Goal: Transaction & Acquisition: Purchase product/service

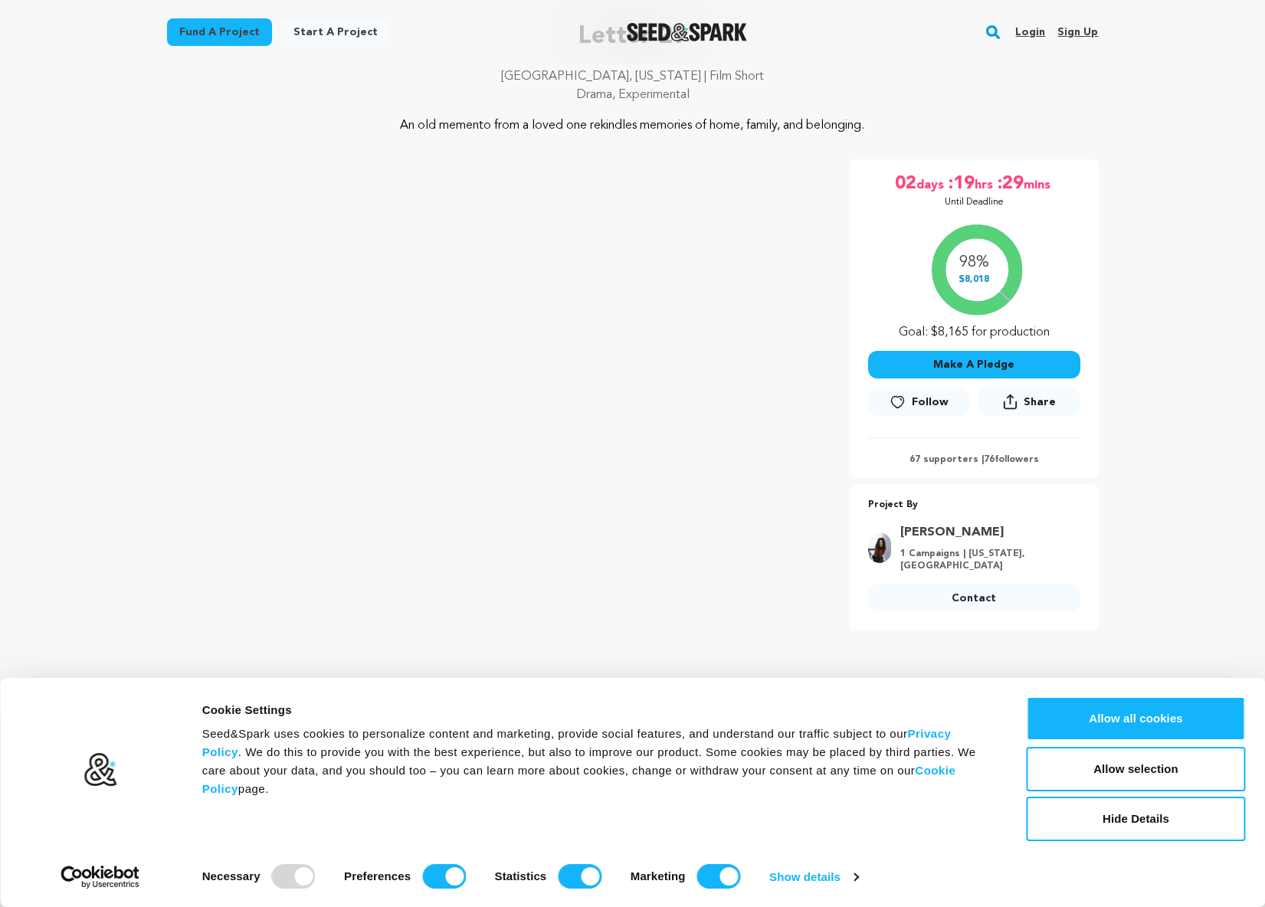
scroll to position [141, 0]
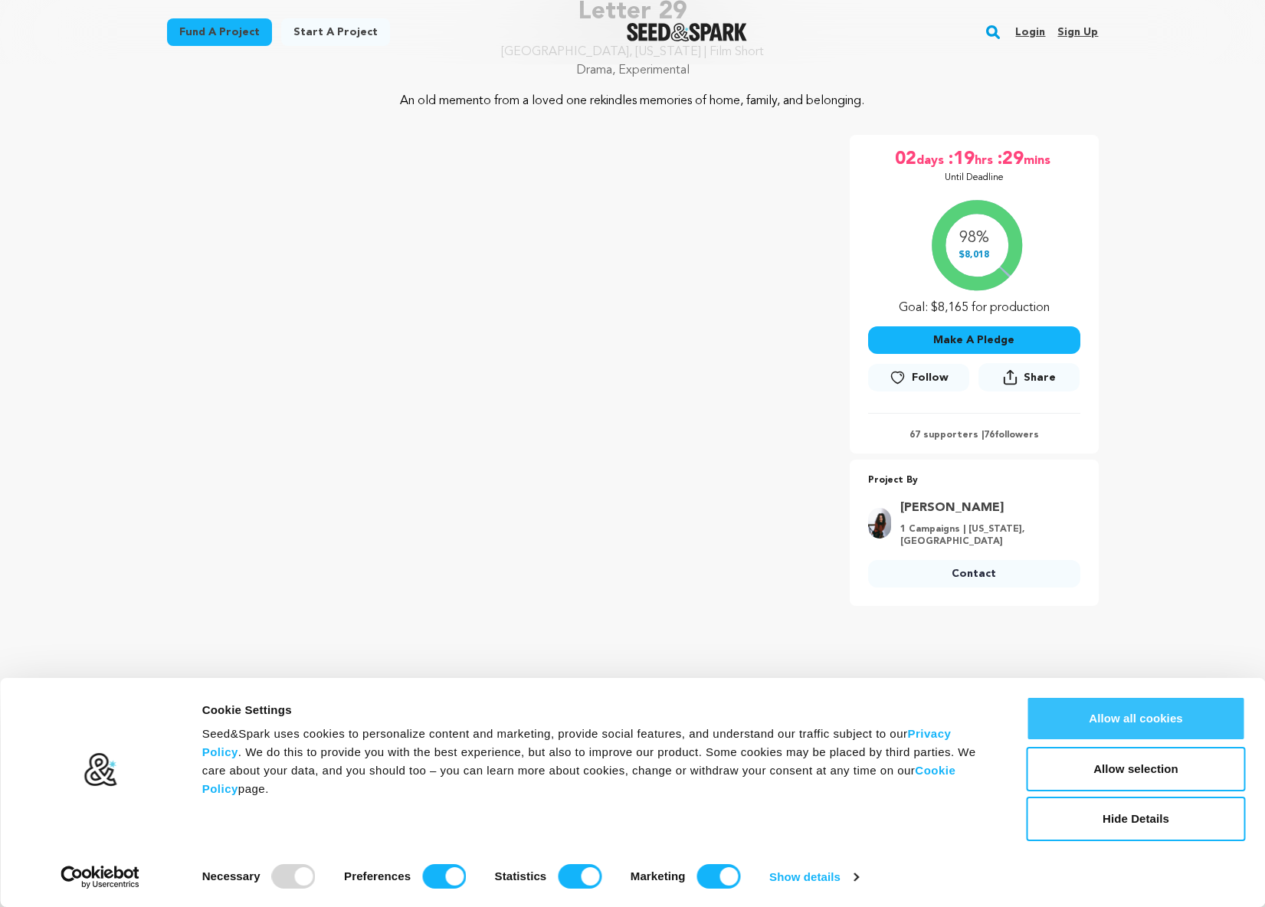
click at [1167, 722] on button "Allow all cookies" at bounding box center [1136, 718] width 219 height 44
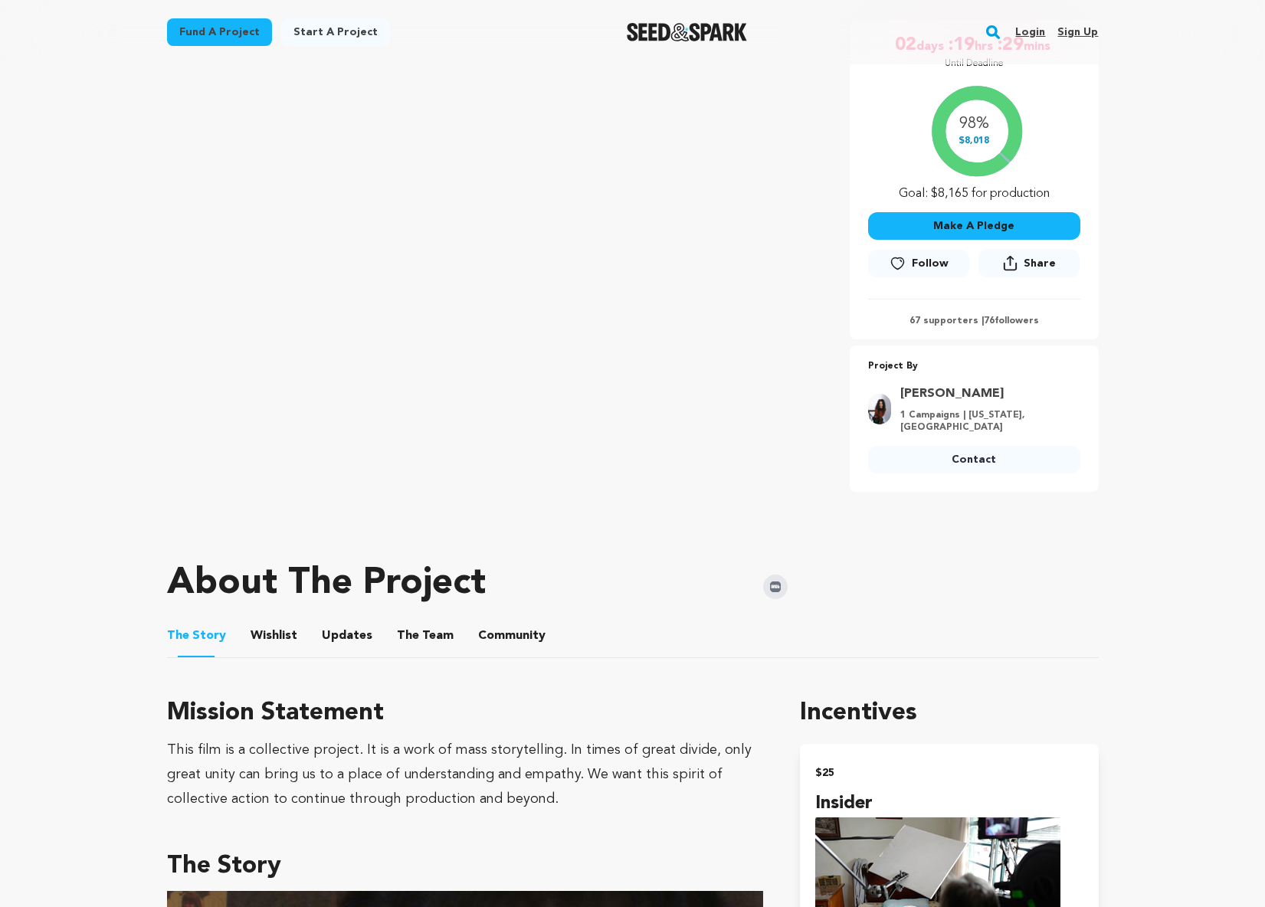
scroll to position [30, 0]
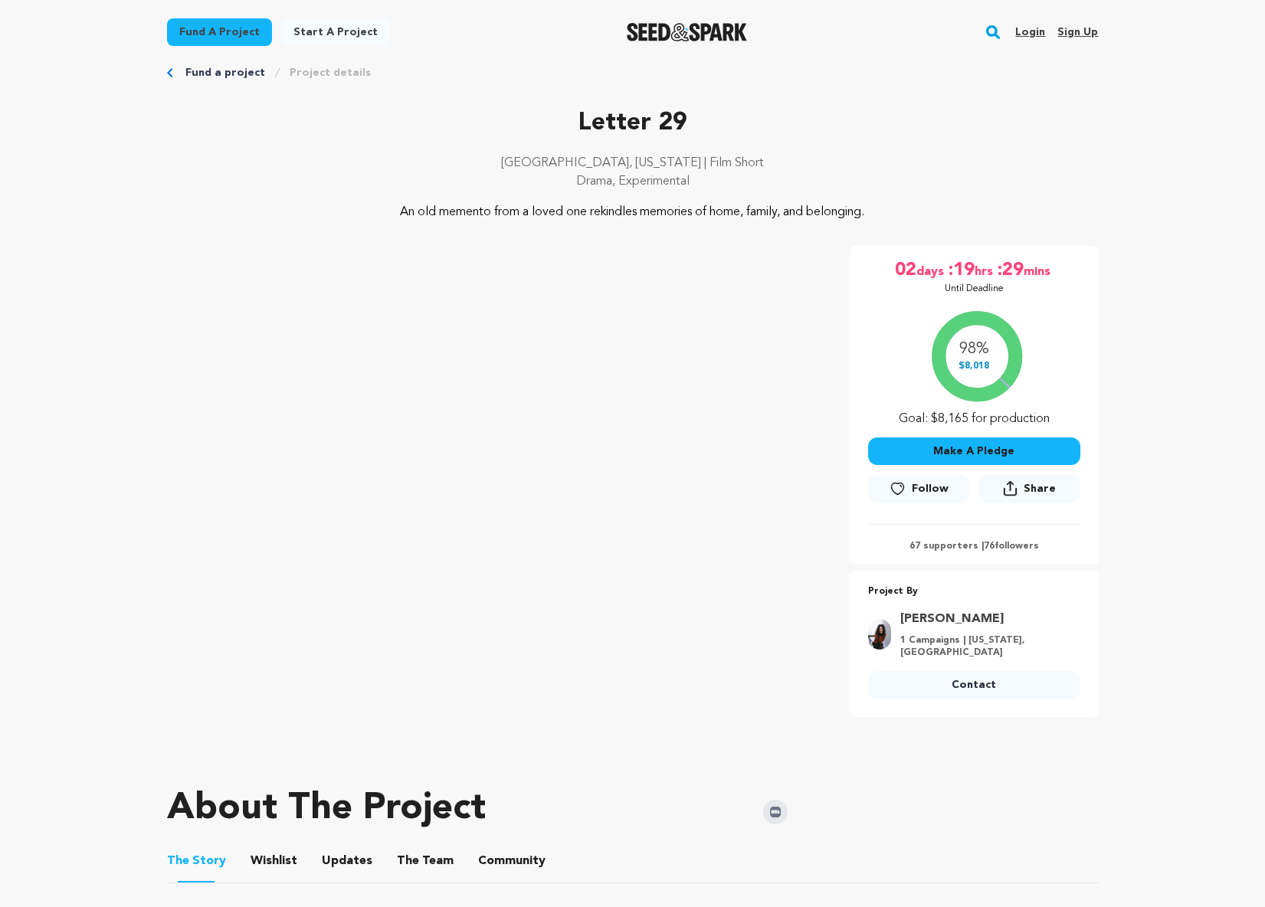
click at [985, 452] on button "Make A Pledge" at bounding box center [974, 451] width 212 height 28
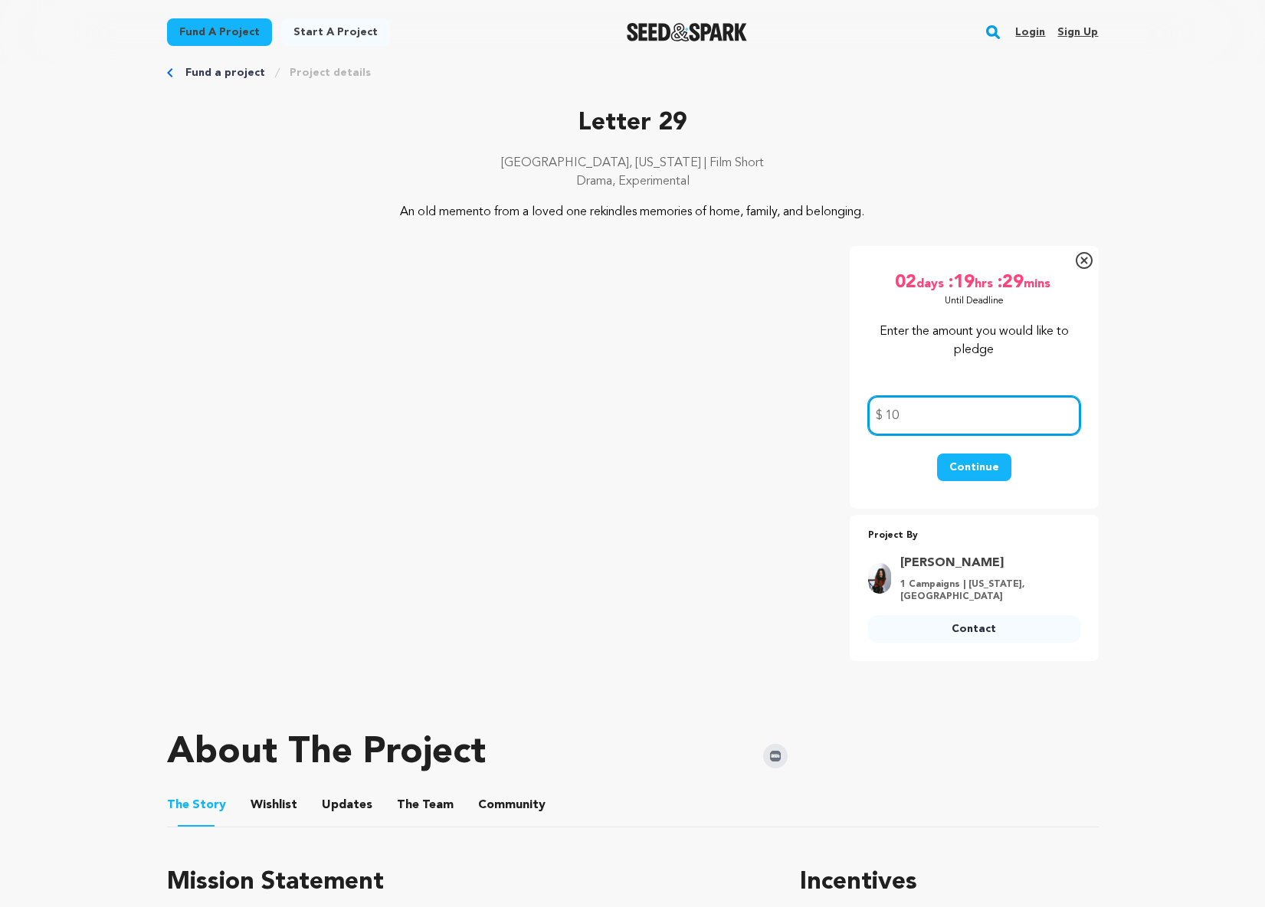
type input "10"
click at [959, 464] on button "Continue" at bounding box center [974, 468] width 74 height 28
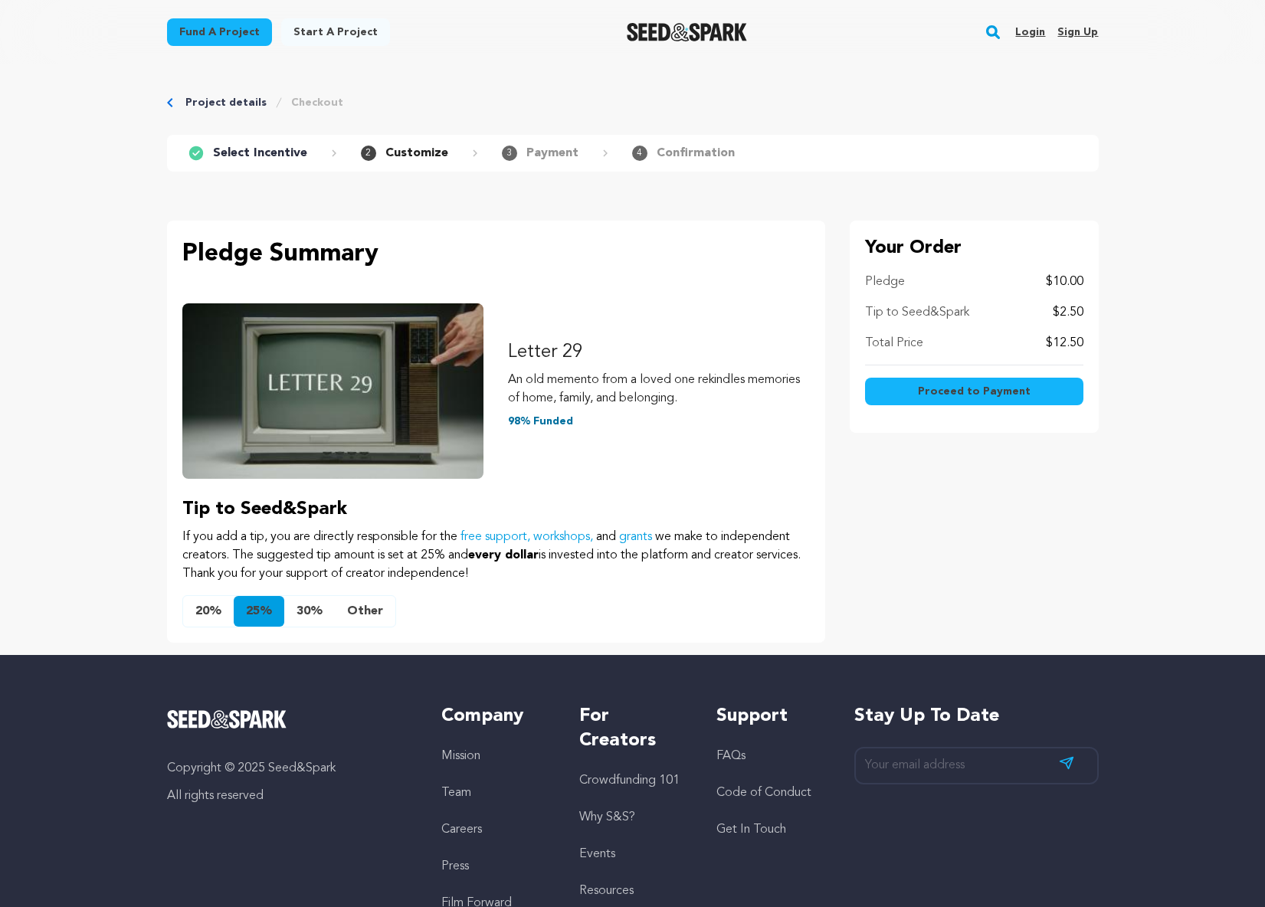
click at [998, 393] on span "Proceed to Payment" at bounding box center [974, 391] width 113 height 15
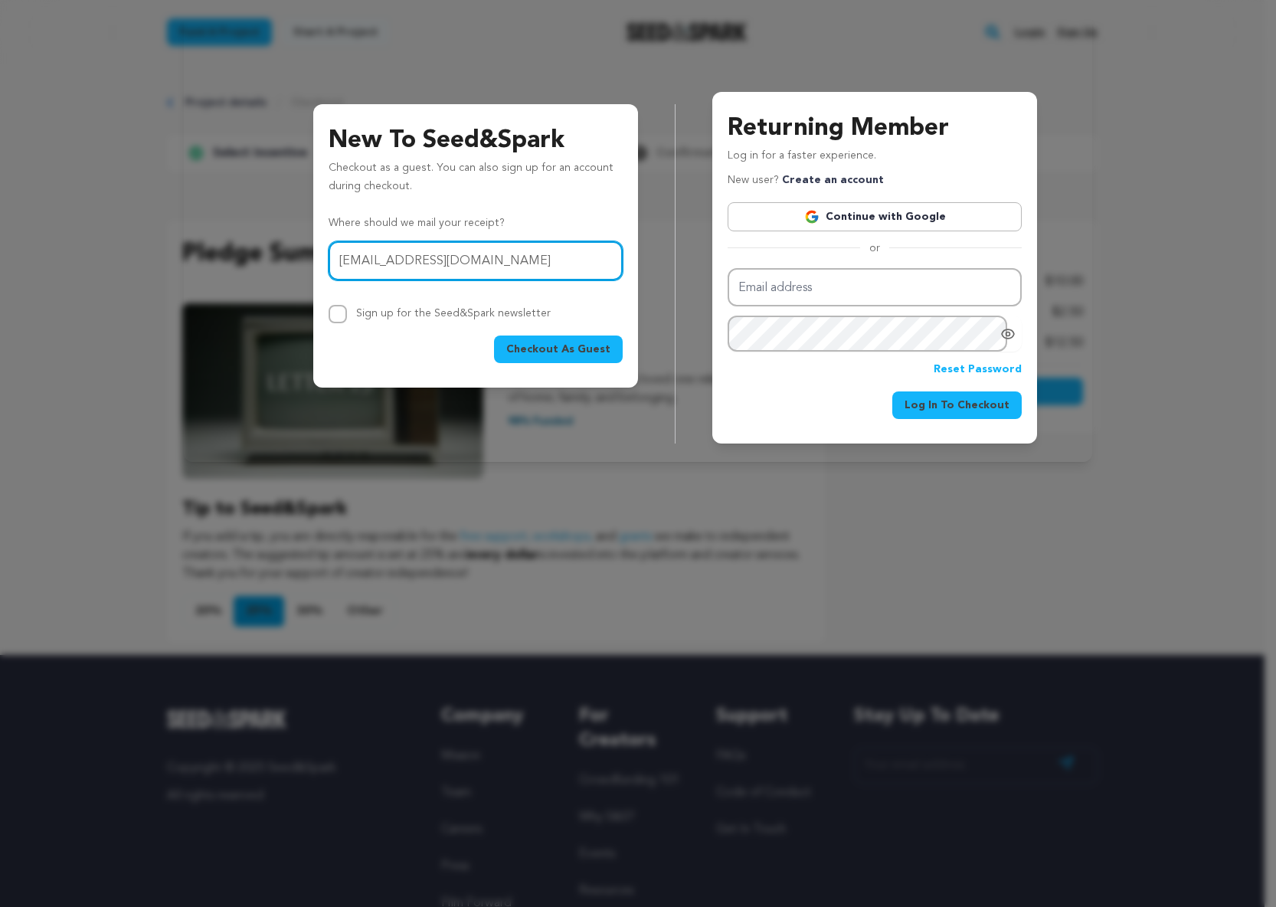
type input "[EMAIL_ADDRESS][DOMAIN_NAME]"
click at [357, 385] on div "New To Seed&Spark Checkout as a guest. You can also sign up for an account duri…" at bounding box center [475, 245] width 325 height 283
click at [553, 349] on span "Checkout As Guest" at bounding box center [558, 349] width 104 height 15
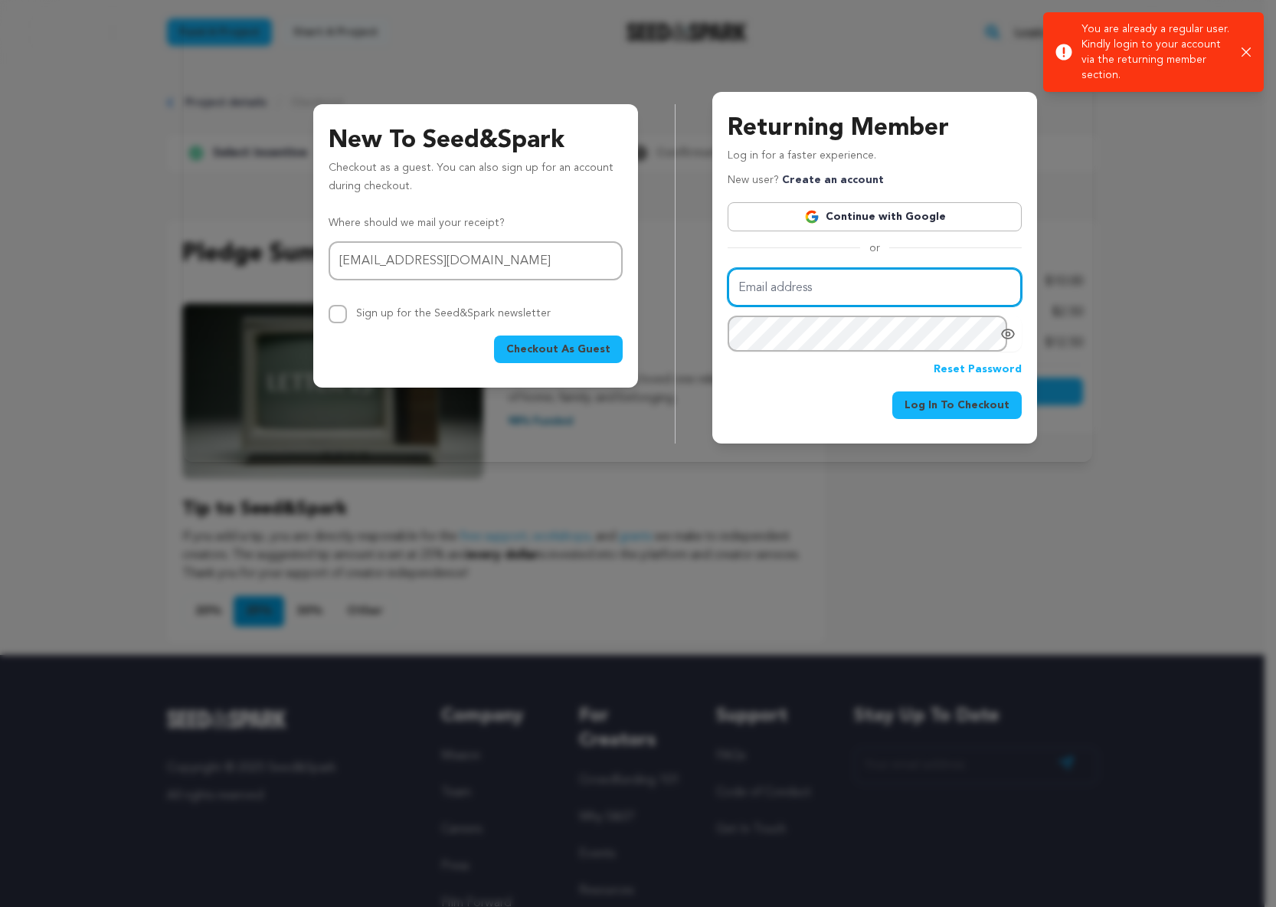
click at [844, 290] on input "Email address" at bounding box center [875, 287] width 294 height 39
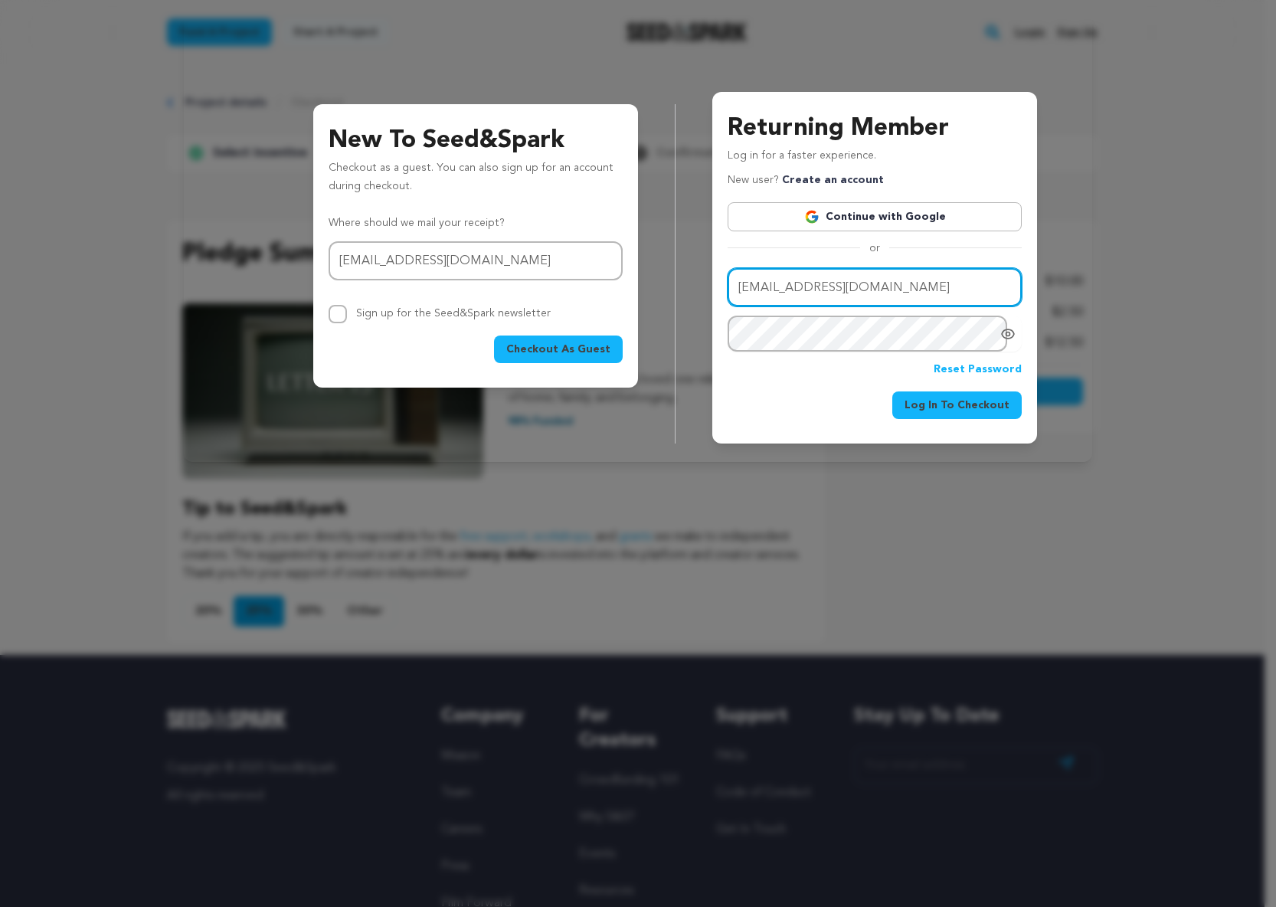
type input "[EMAIL_ADDRESS][DOMAIN_NAME]"
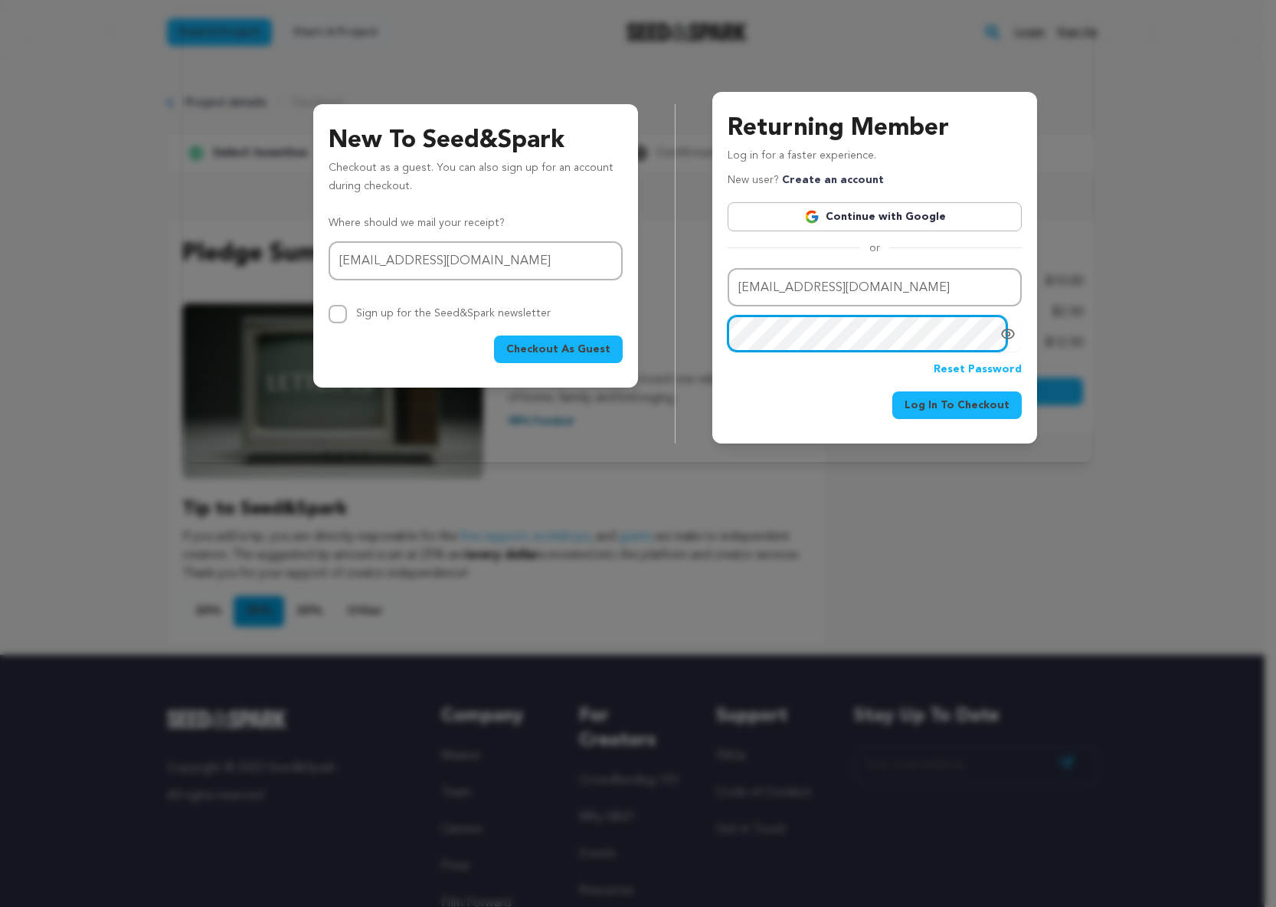
click at [893, 392] on button "Log In To Checkout" at bounding box center [957, 406] width 129 height 28
click at [959, 408] on span "Log In To Checkout" at bounding box center [957, 405] width 105 height 15
click at [893, 392] on button "Log In To Checkout" at bounding box center [957, 406] width 129 height 28
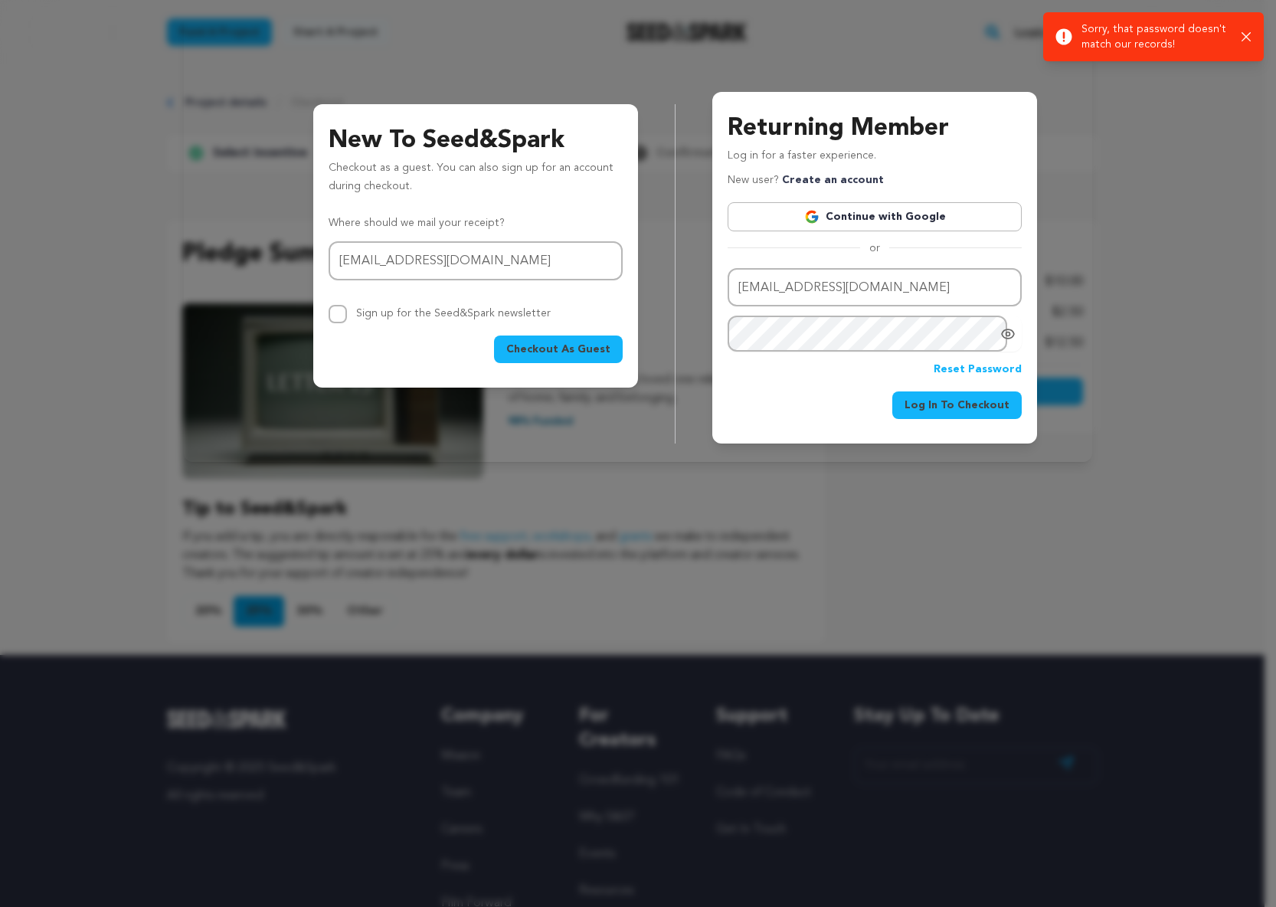
click at [1004, 368] on link "Reset Password" at bounding box center [978, 370] width 88 height 18
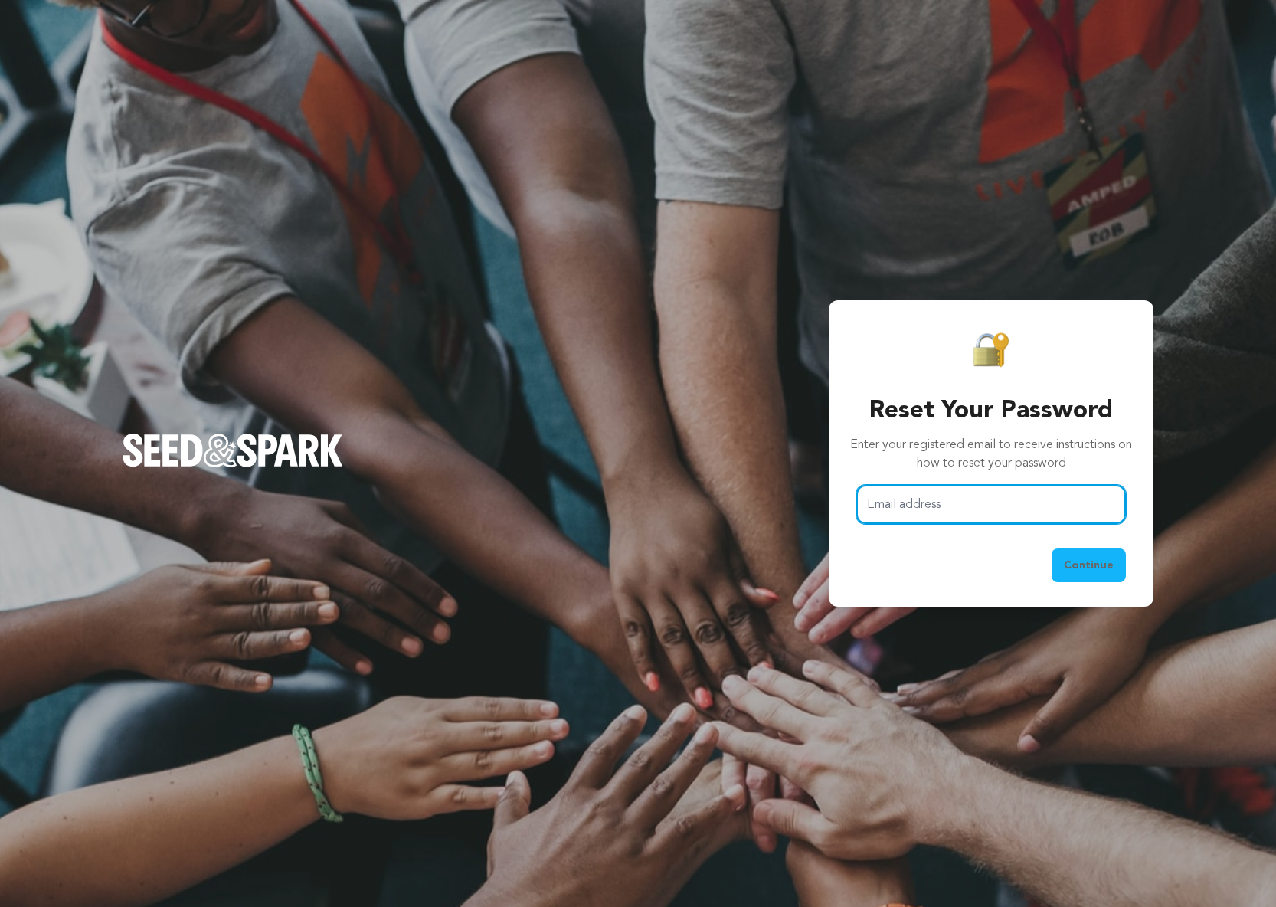
click at [942, 500] on input "Email address" at bounding box center [992, 504] width 270 height 39
type input "[EMAIL_ADDRESS][DOMAIN_NAME]"
click at [1052, 549] on button "Continue" at bounding box center [1089, 566] width 74 height 34
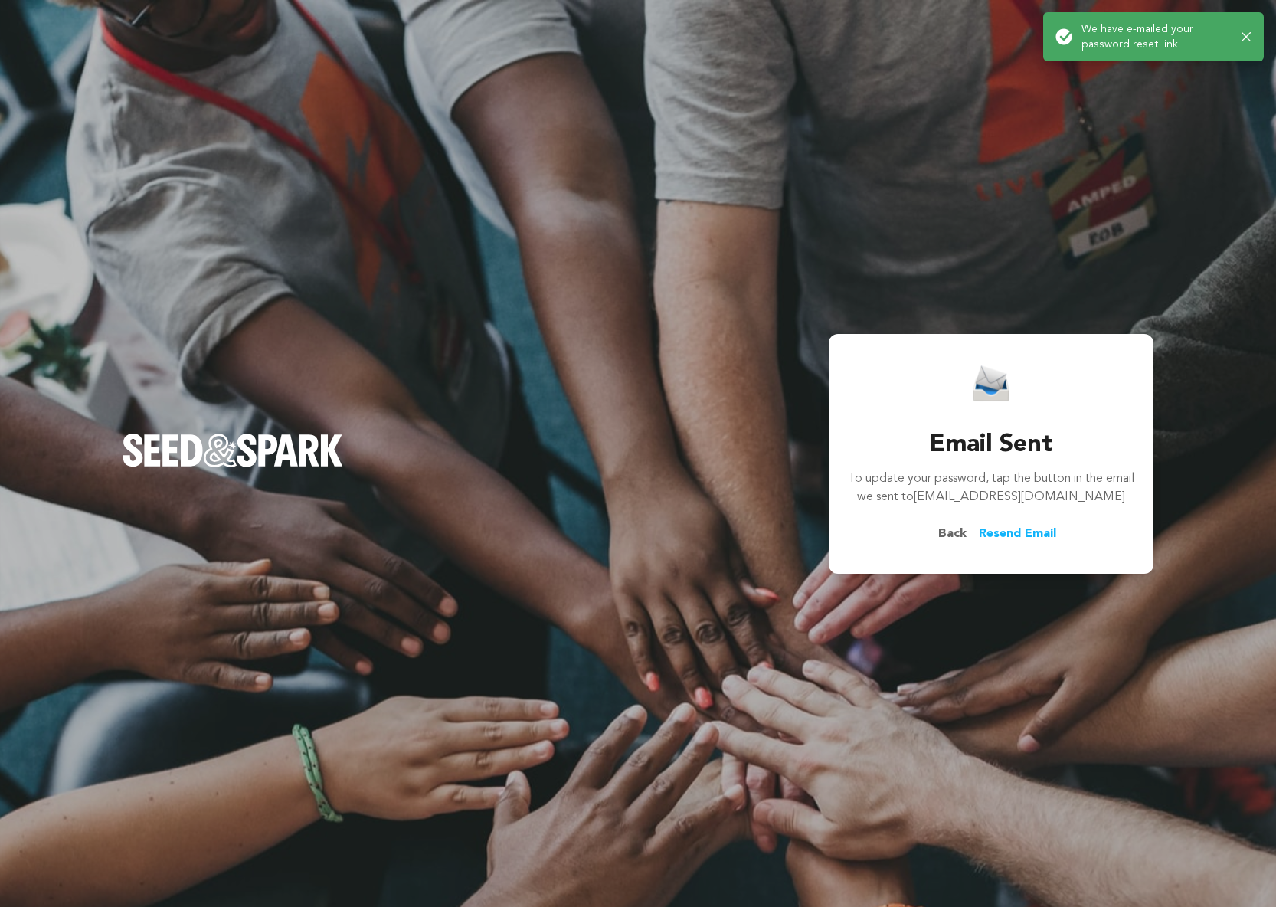
click at [1003, 529] on link "Resend Email" at bounding box center [1017, 534] width 77 height 18
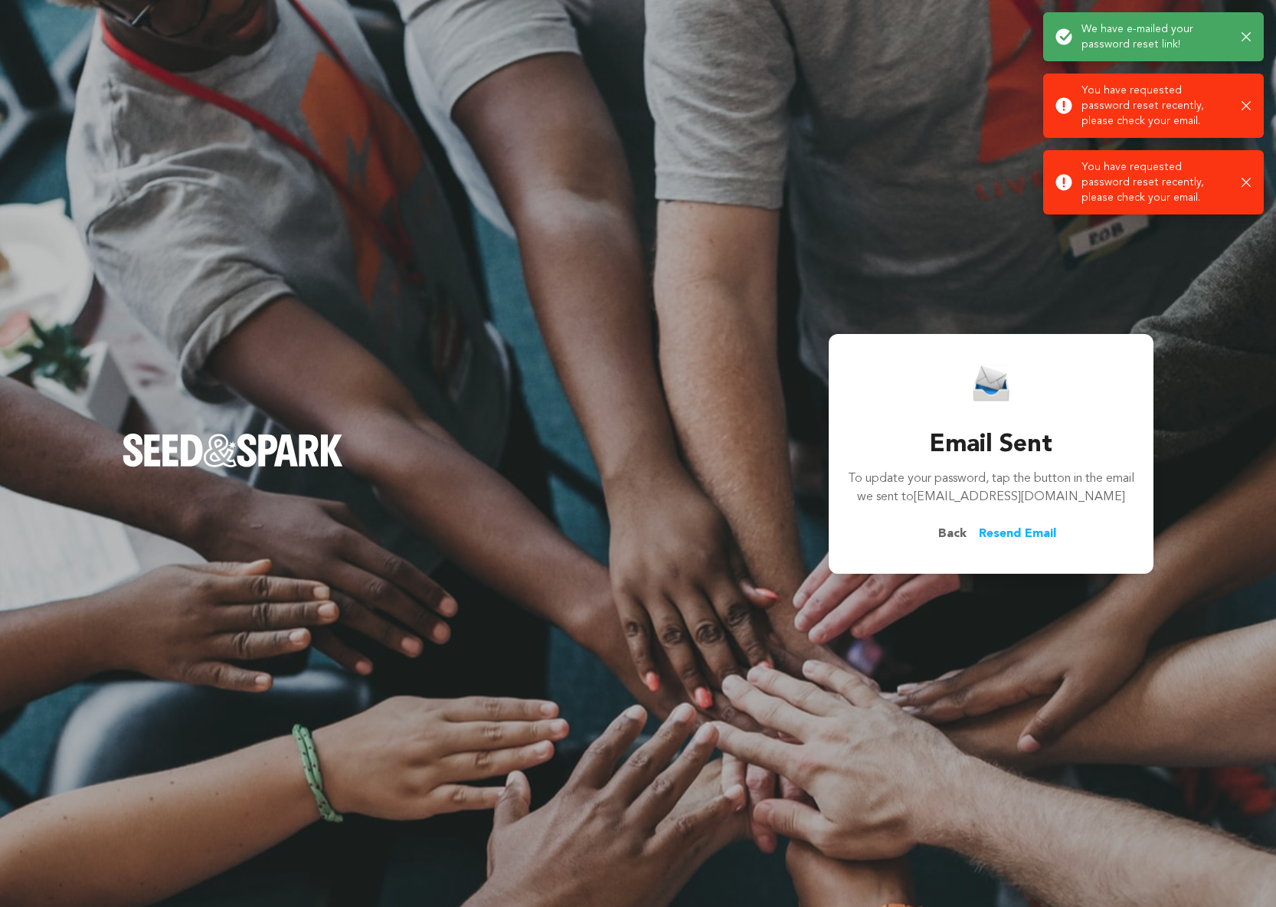
click at [949, 532] on span "Back" at bounding box center [952, 534] width 53 height 18
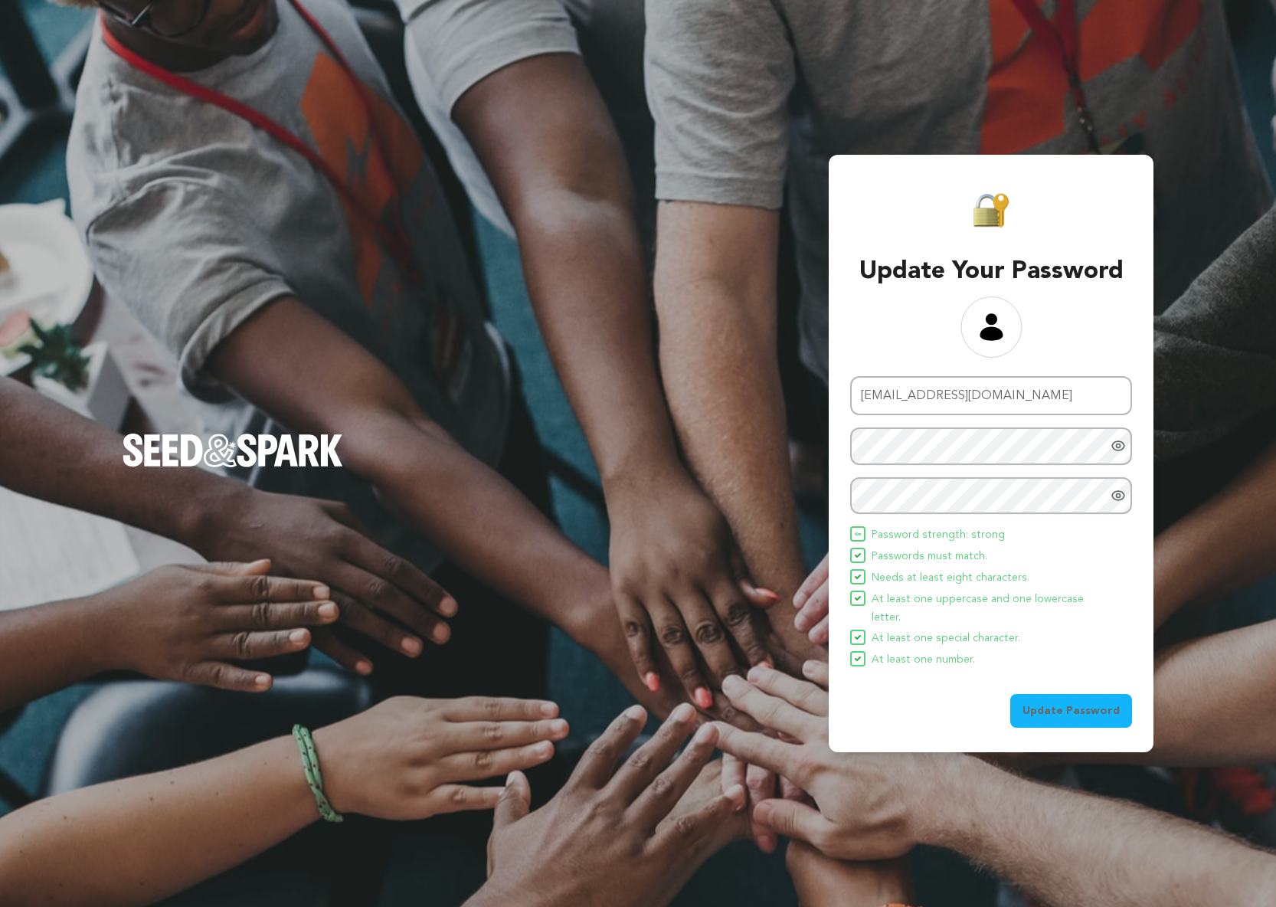
click at [1066, 705] on span "Update Password" at bounding box center [1071, 710] width 97 height 15
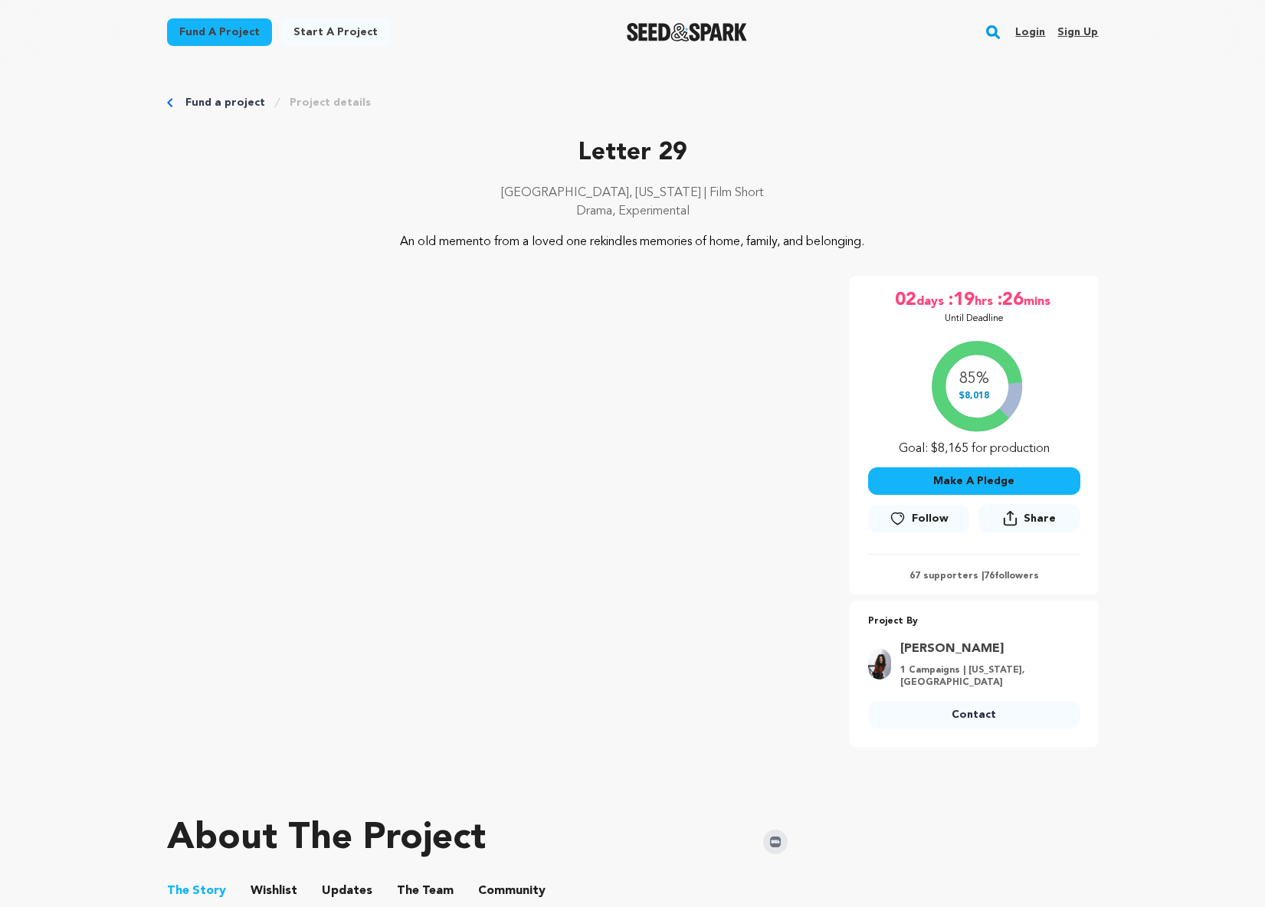
click at [972, 487] on button "Make A Pledge" at bounding box center [974, 481] width 212 height 28
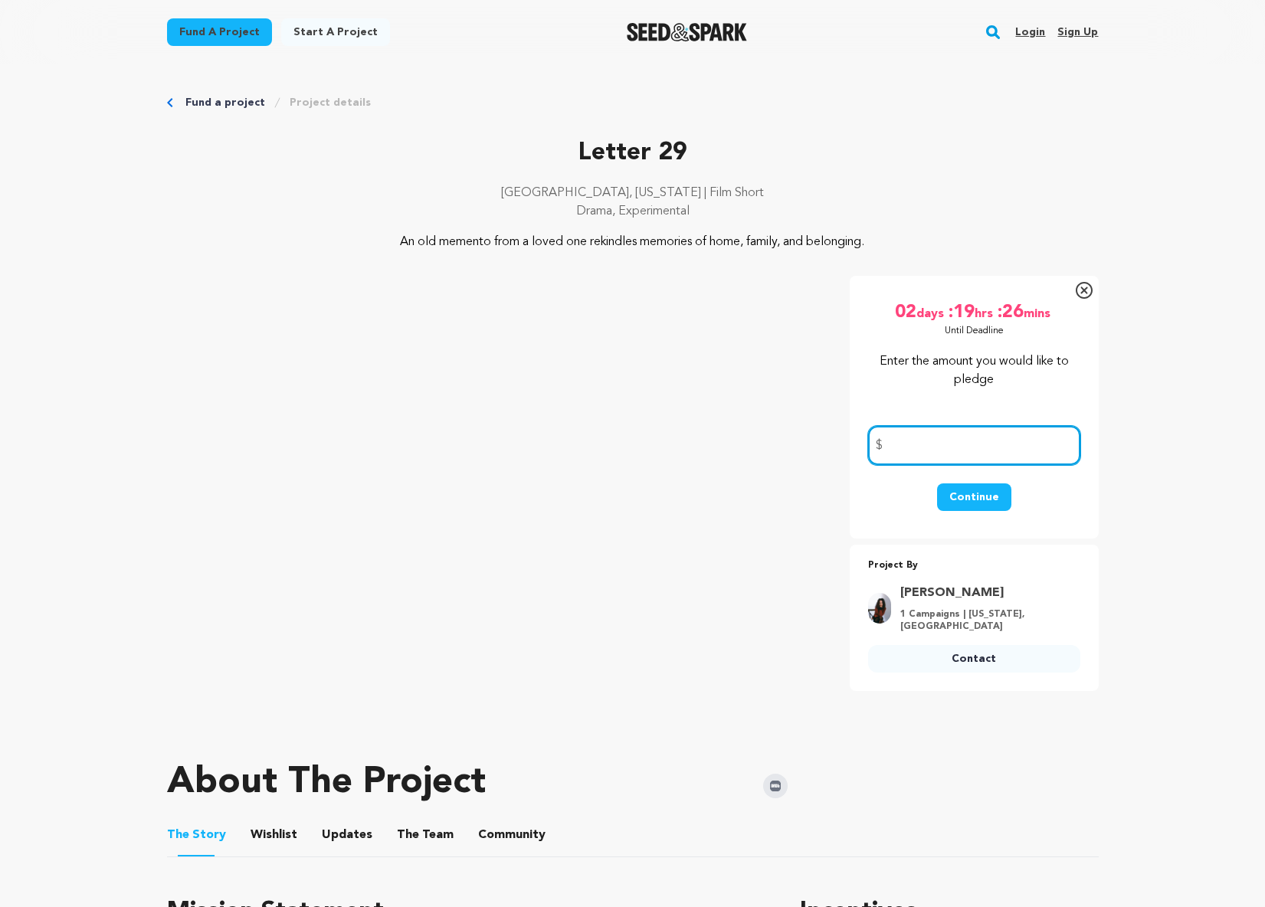
click at [978, 445] on input "number" at bounding box center [974, 445] width 212 height 39
type input "10"
click at [988, 494] on button "Continue" at bounding box center [974, 497] width 74 height 28
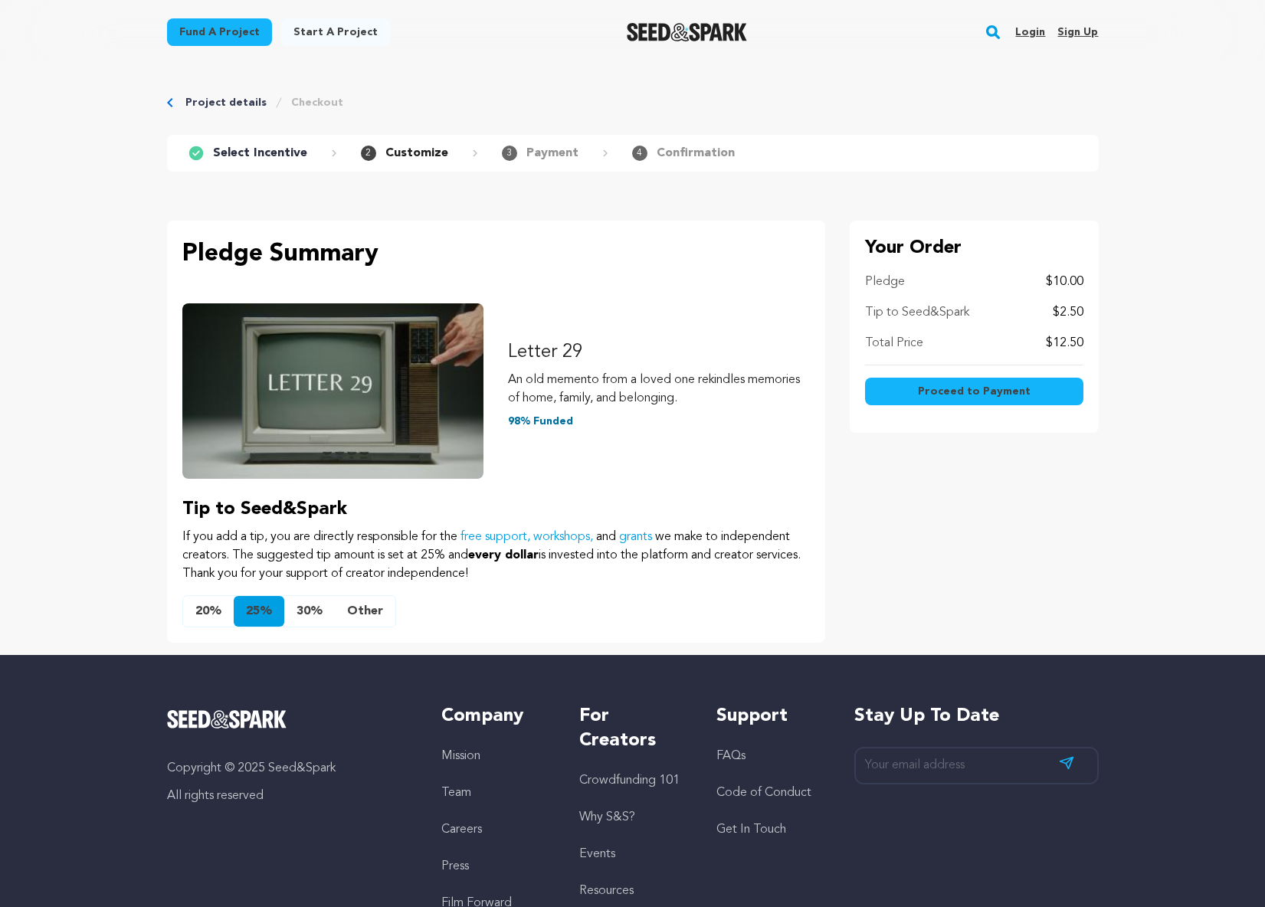
click at [1016, 392] on span "Proceed to Payment" at bounding box center [974, 391] width 113 height 15
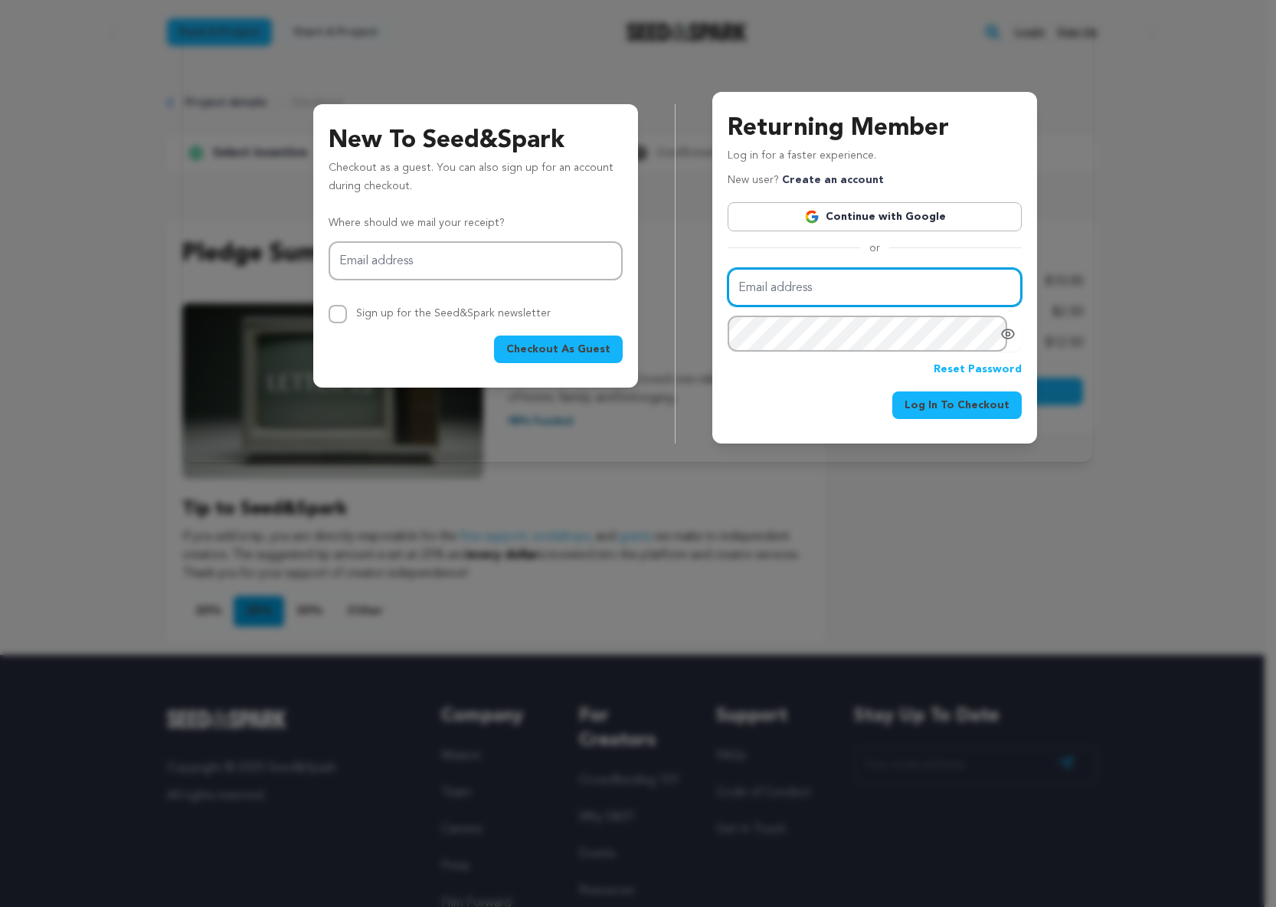
drag, startPoint x: 739, startPoint y: 271, endPoint x: 756, endPoint y: 279, distance: 18.5
click at [739, 271] on input "Email address" at bounding box center [875, 287] width 294 height 39
type input "[EMAIL_ADDRESS][DOMAIN_NAME]"
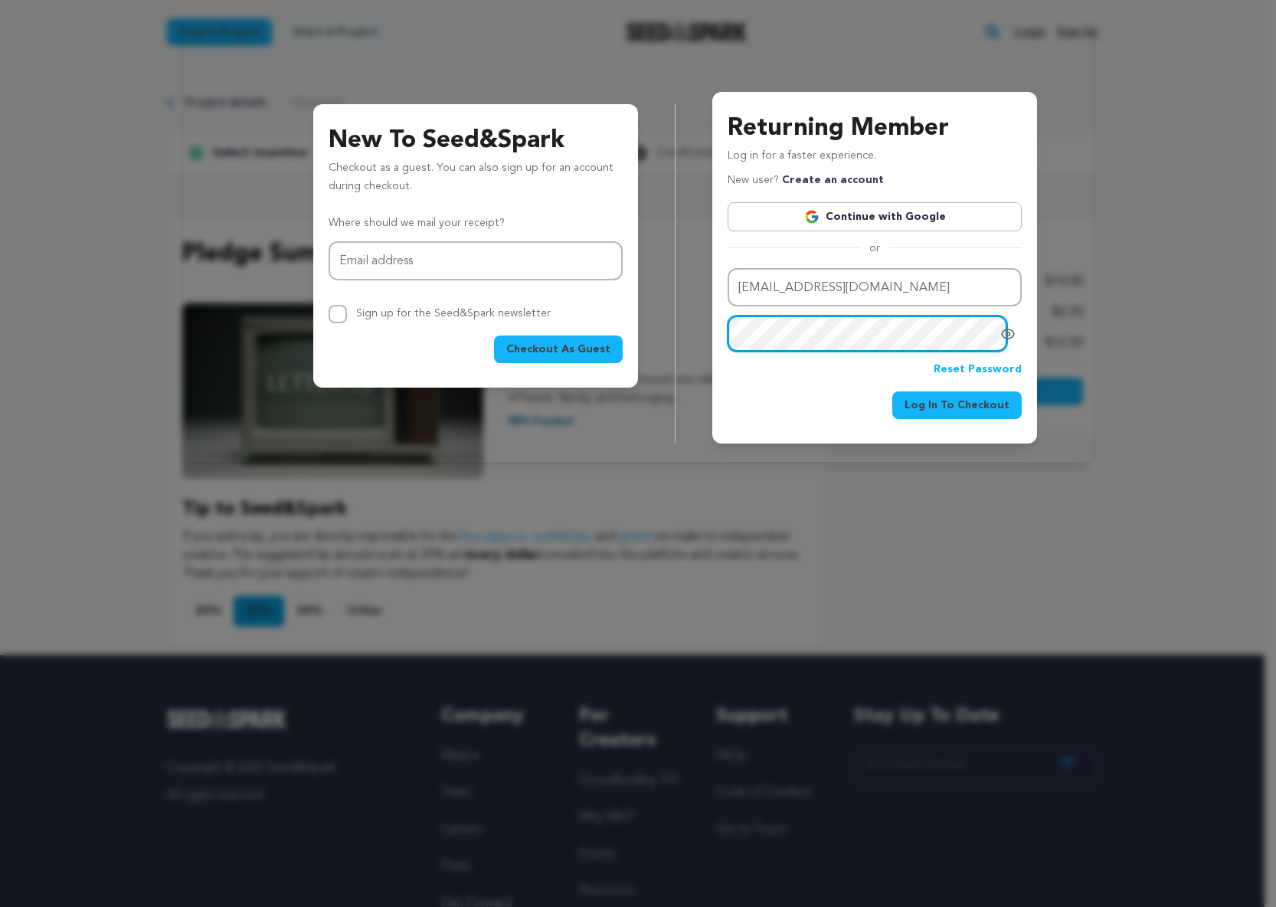
click at [893, 392] on button "Log In To Checkout" at bounding box center [957, 406] width 129 height 28
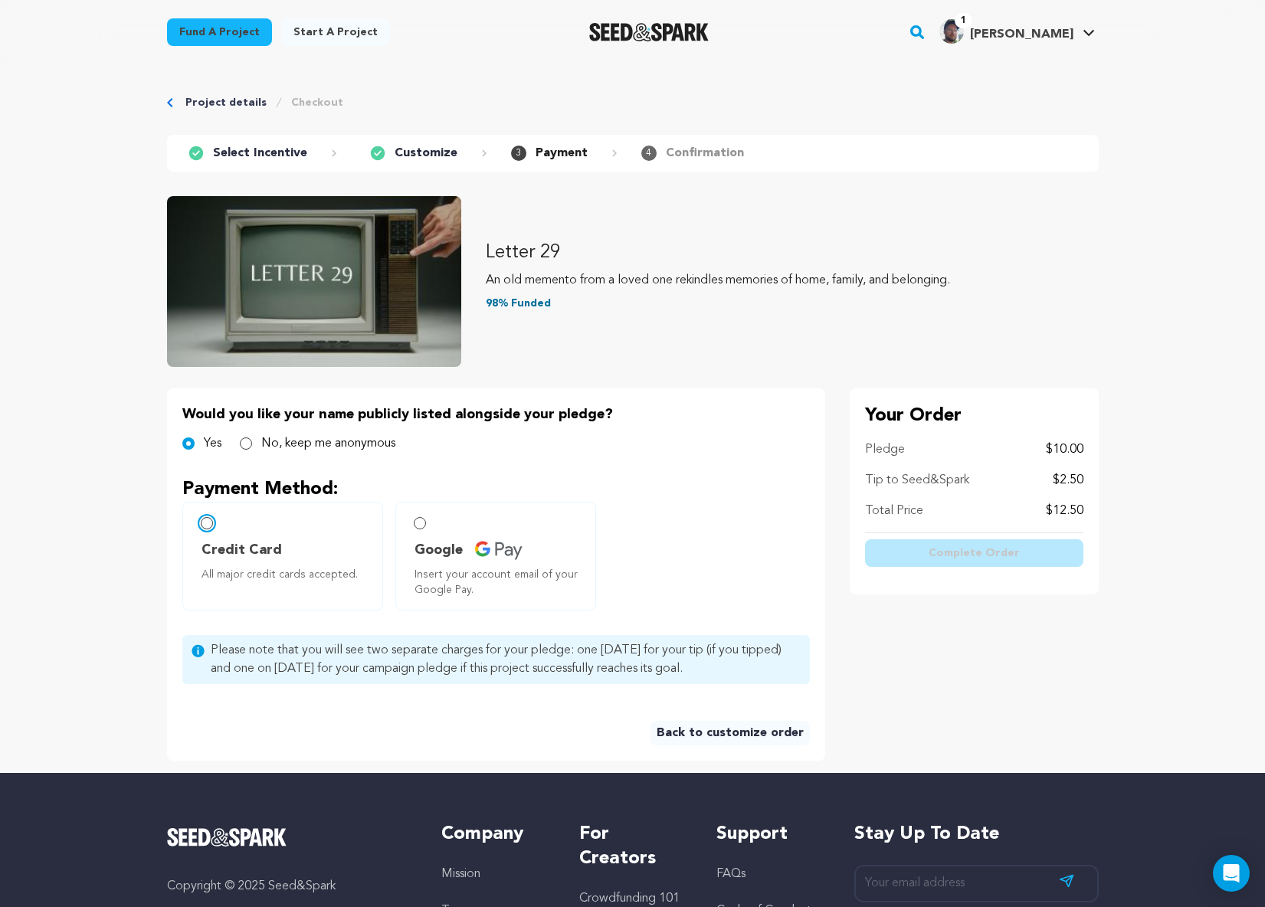
click at [208, 523] on input "Credit Card All major credit cards accepted." at bounding box center [207, 523] width 12 height 12
radio input "false"
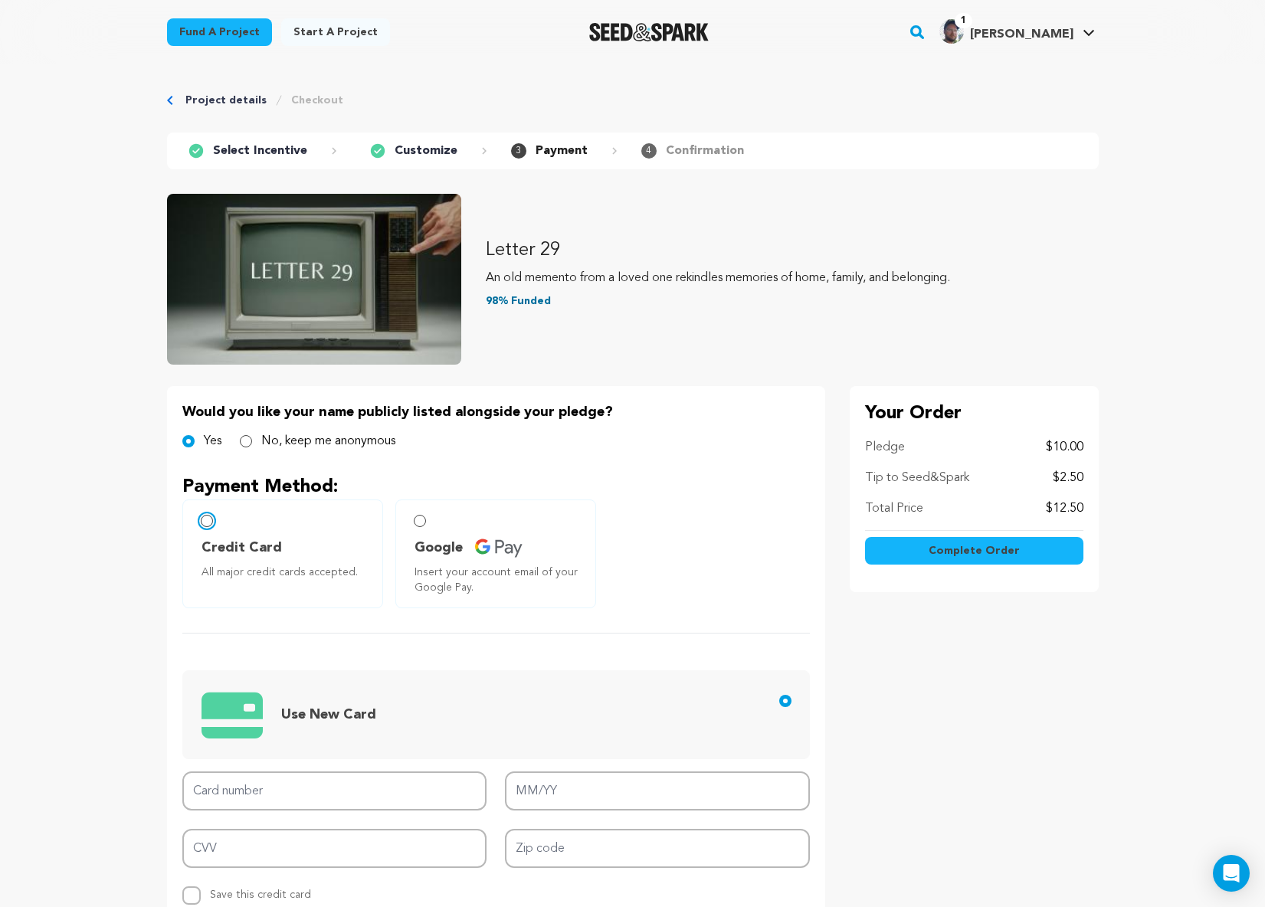
scroll to position [3, 0]
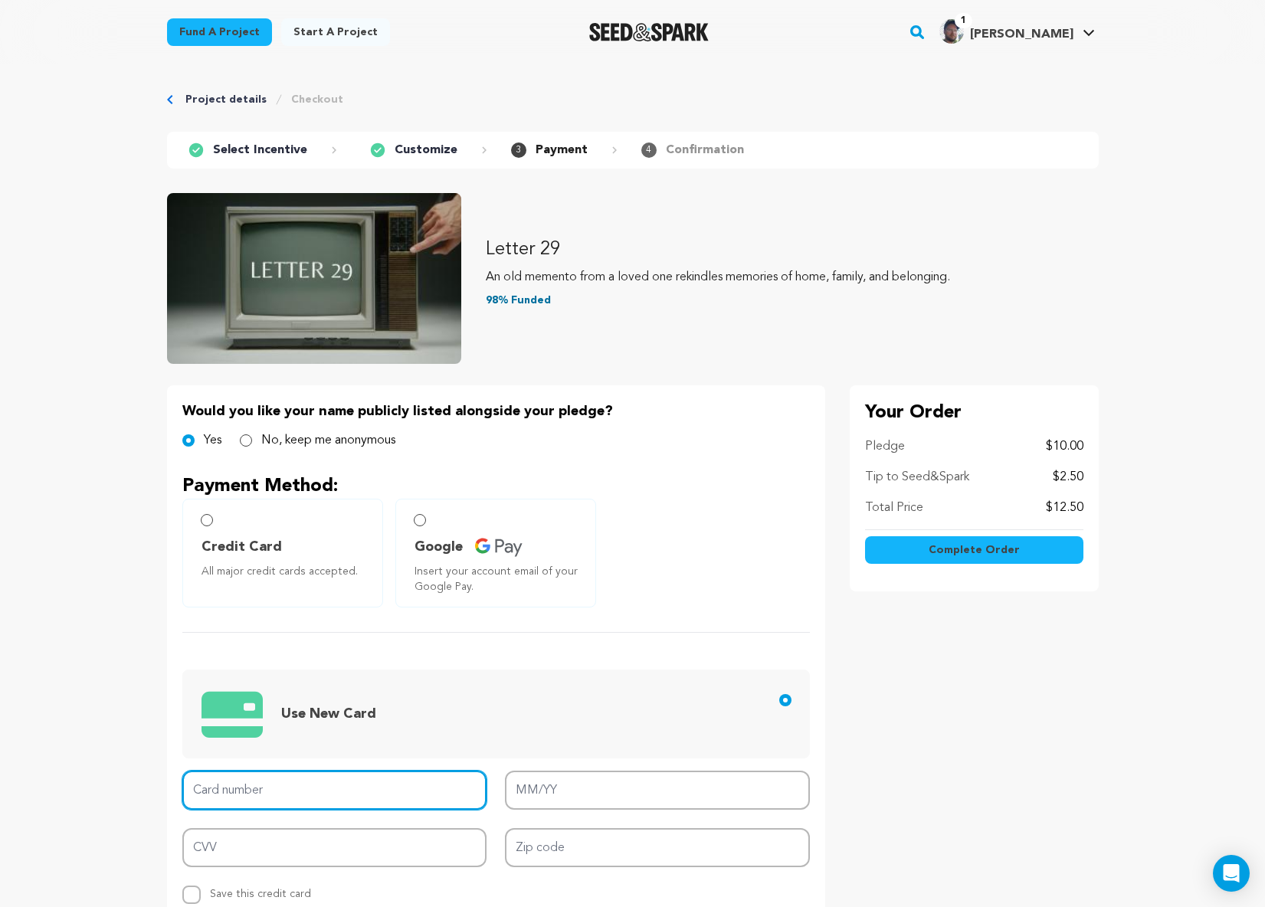
click at [329, 782] on input "Card number" at bounding box center [334, 790] width 305 height 39
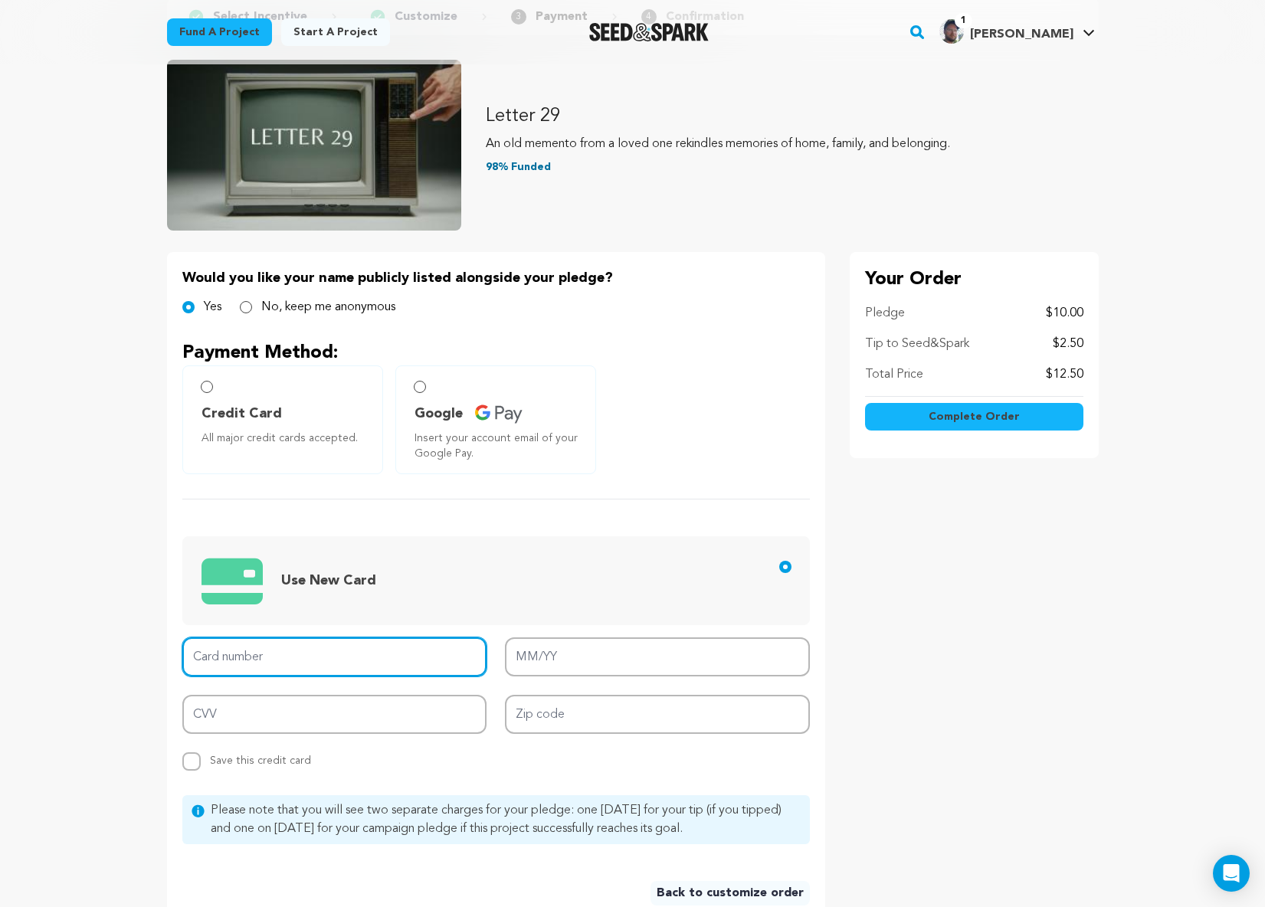
scroll to position [164, 0]
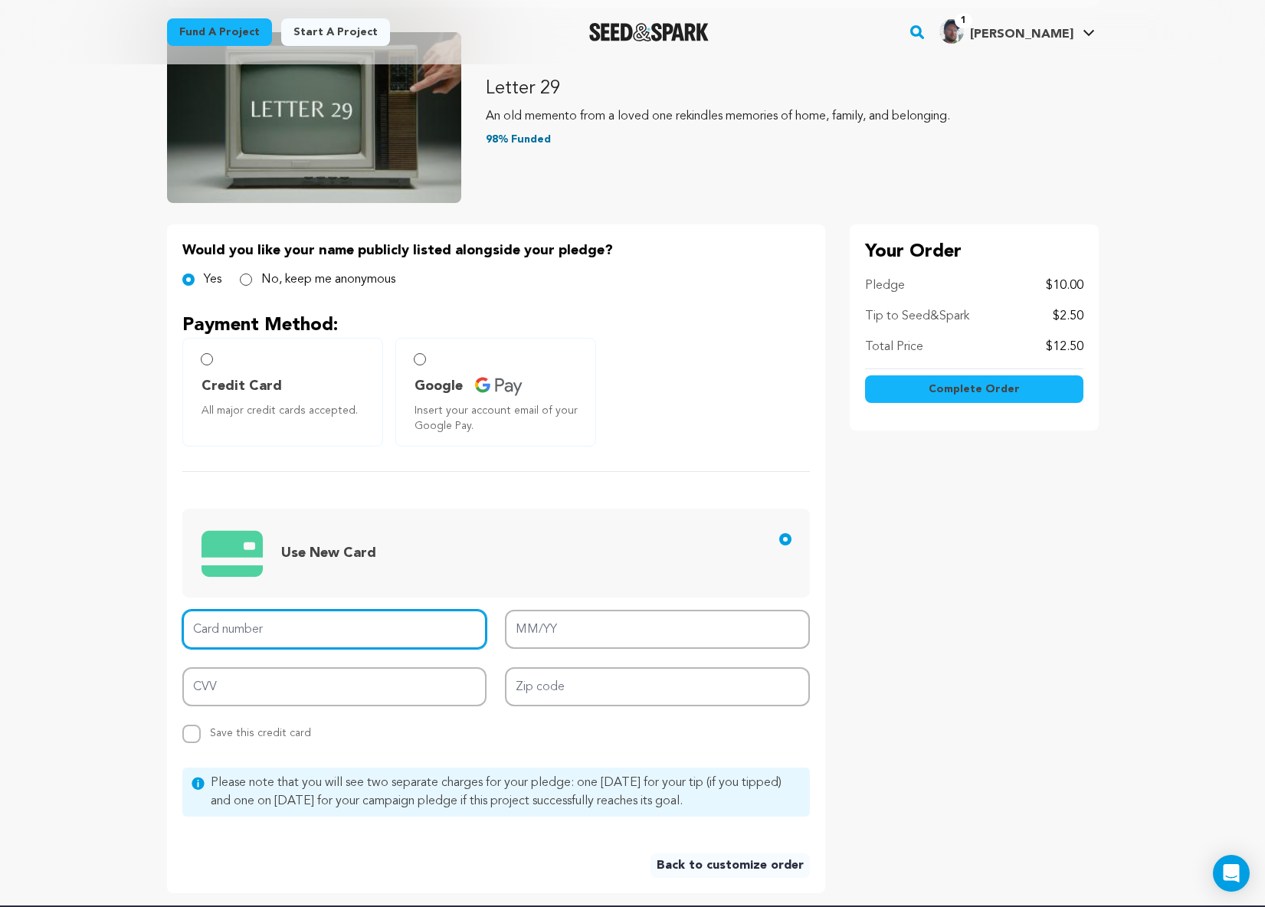
click at [208, 635] on input "Card number" at bounding box center [334, 629] width 305 height 39
type input "[CREDIT_CARD_NUMBER]"
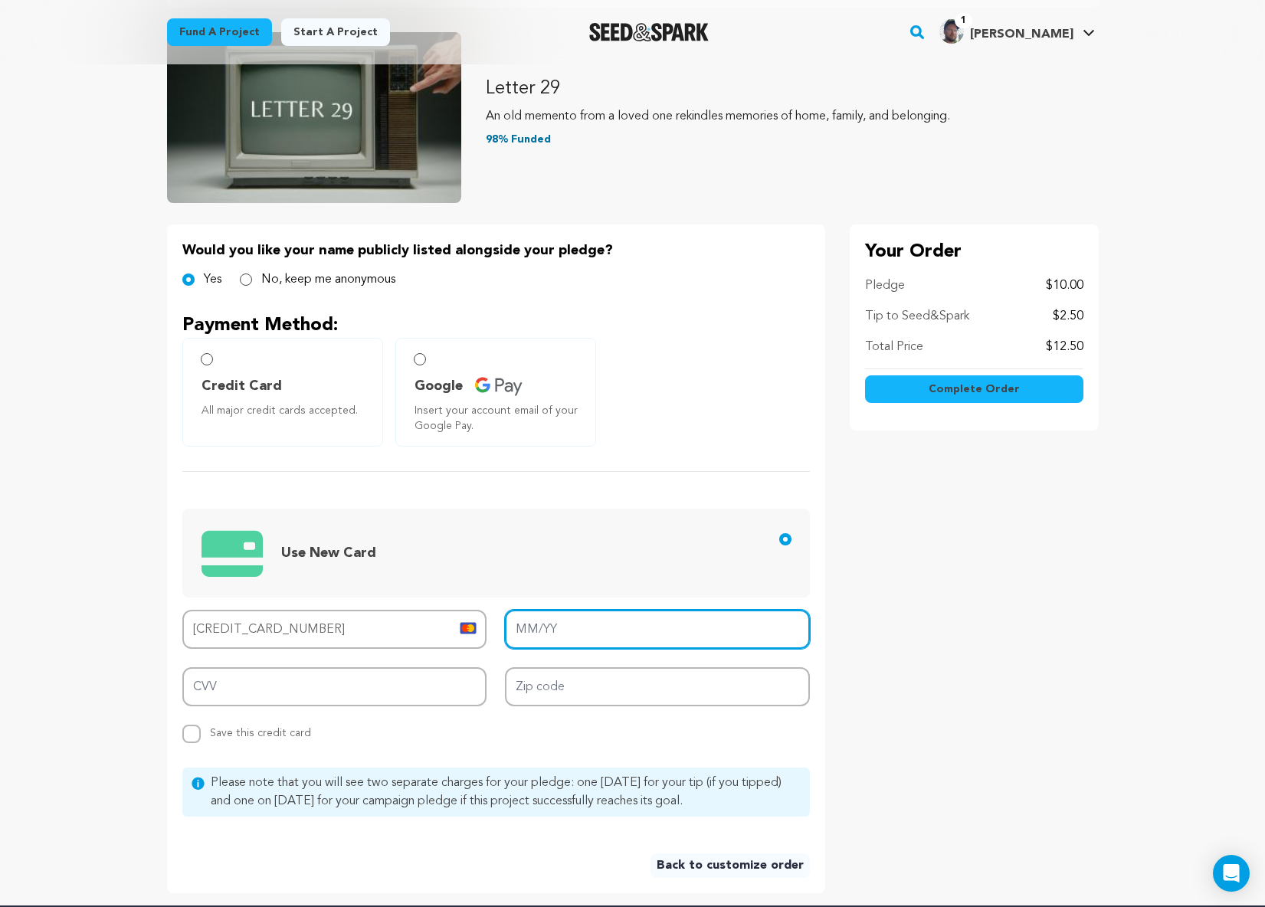
click at [585, 632] on input "MM/YY" at bounding box center [657, 629] width 305 height 39
type input "01/26"
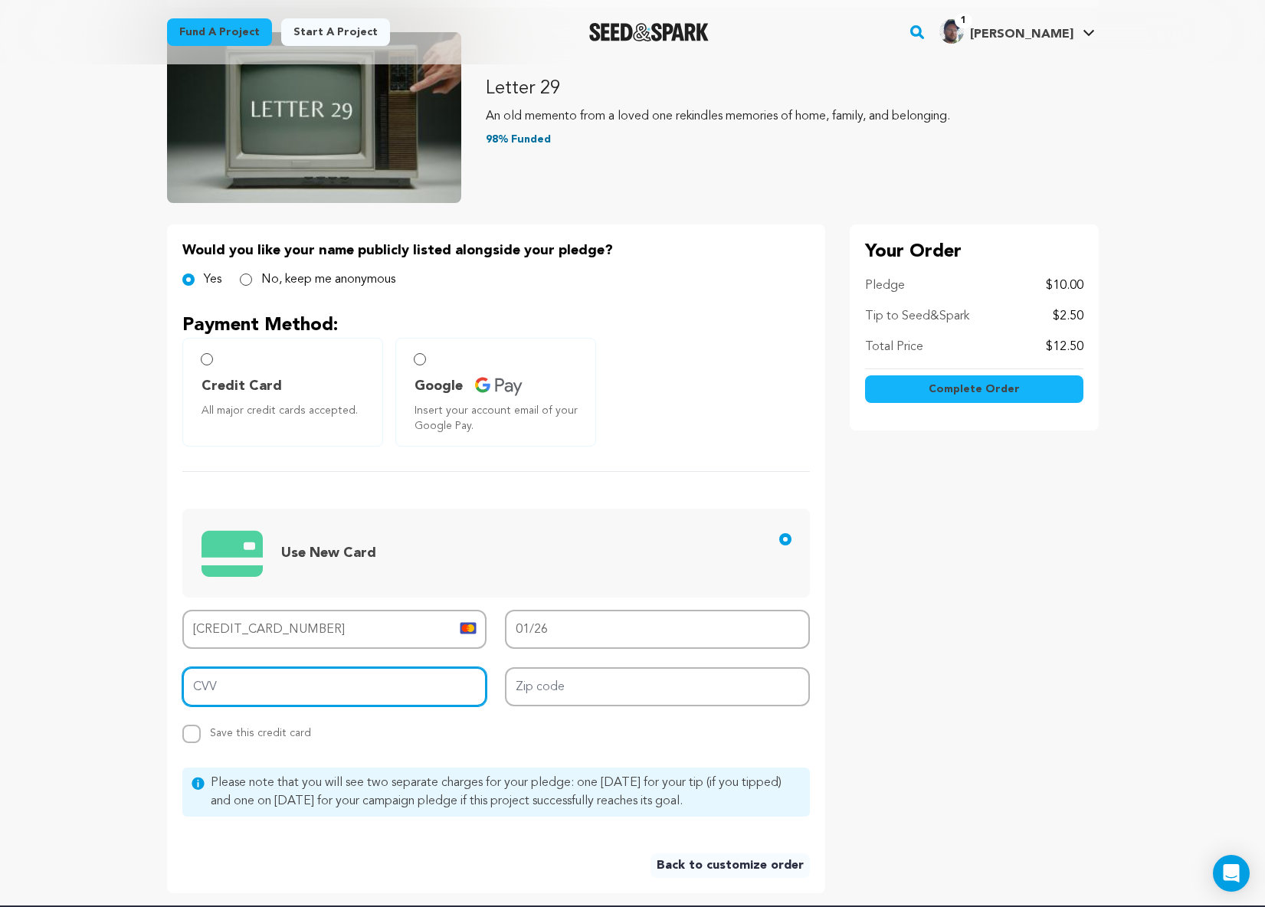
click at [403, 690] on input "CVV" at bounding box center [334, 686] width 305 height 39
type input "510"
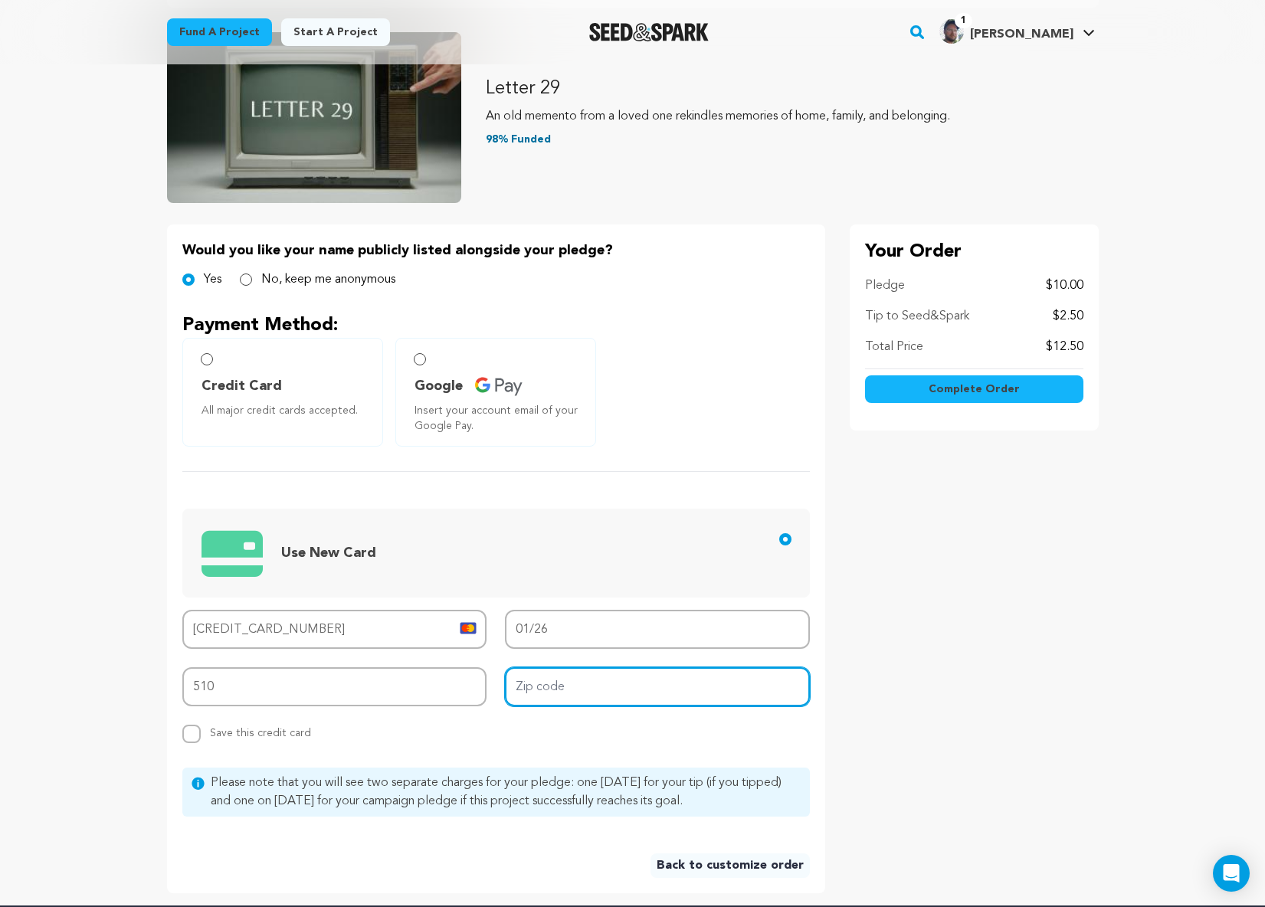
click at [582, 691] on input "Zip code" at bounding box center [657, 686] width 305 height 39
type input "11215"
click at [398, 732] on div "Replace saved credit card Save this credit card" at bounding box center [334, 734] width 305 height 18
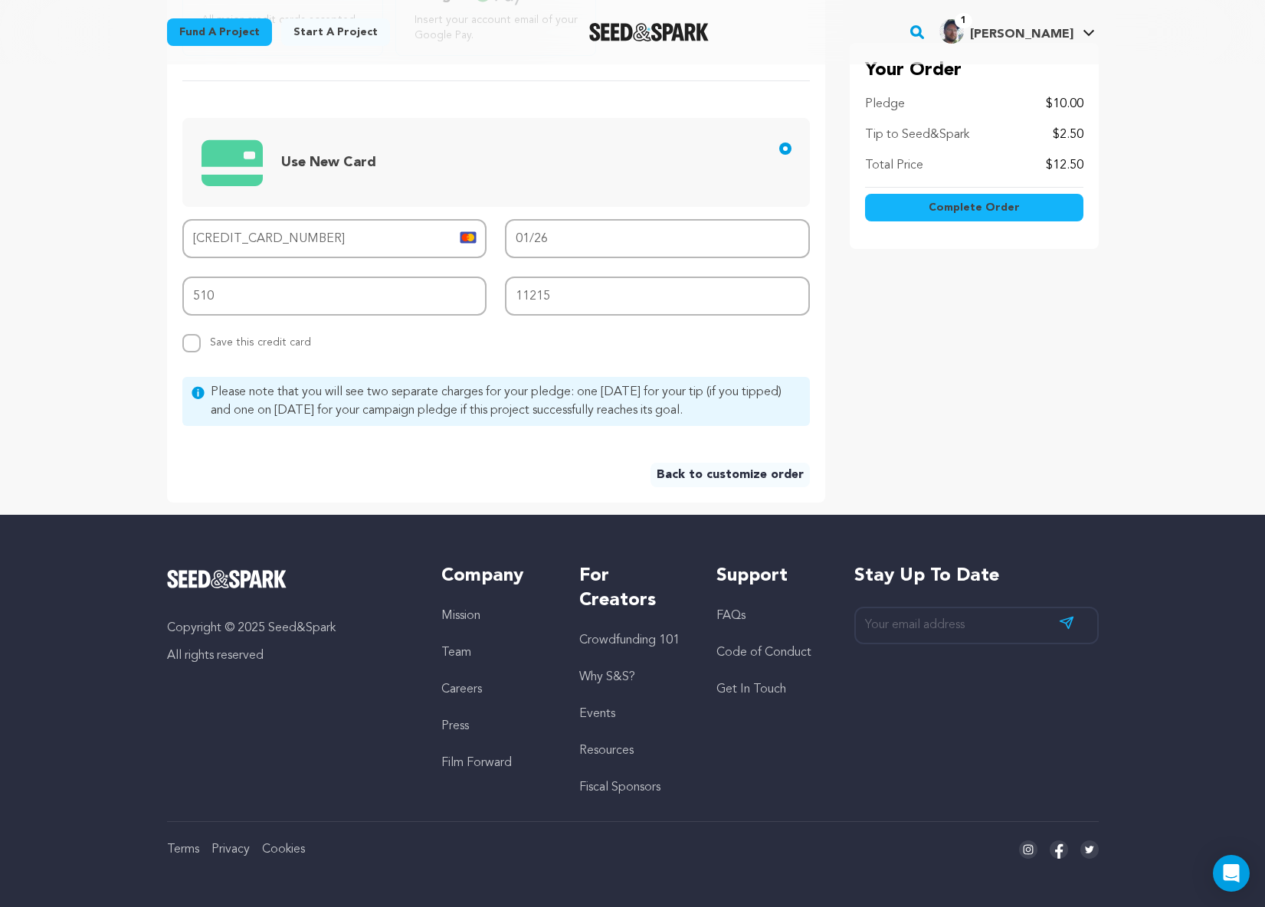
scroll to position [273, 0]
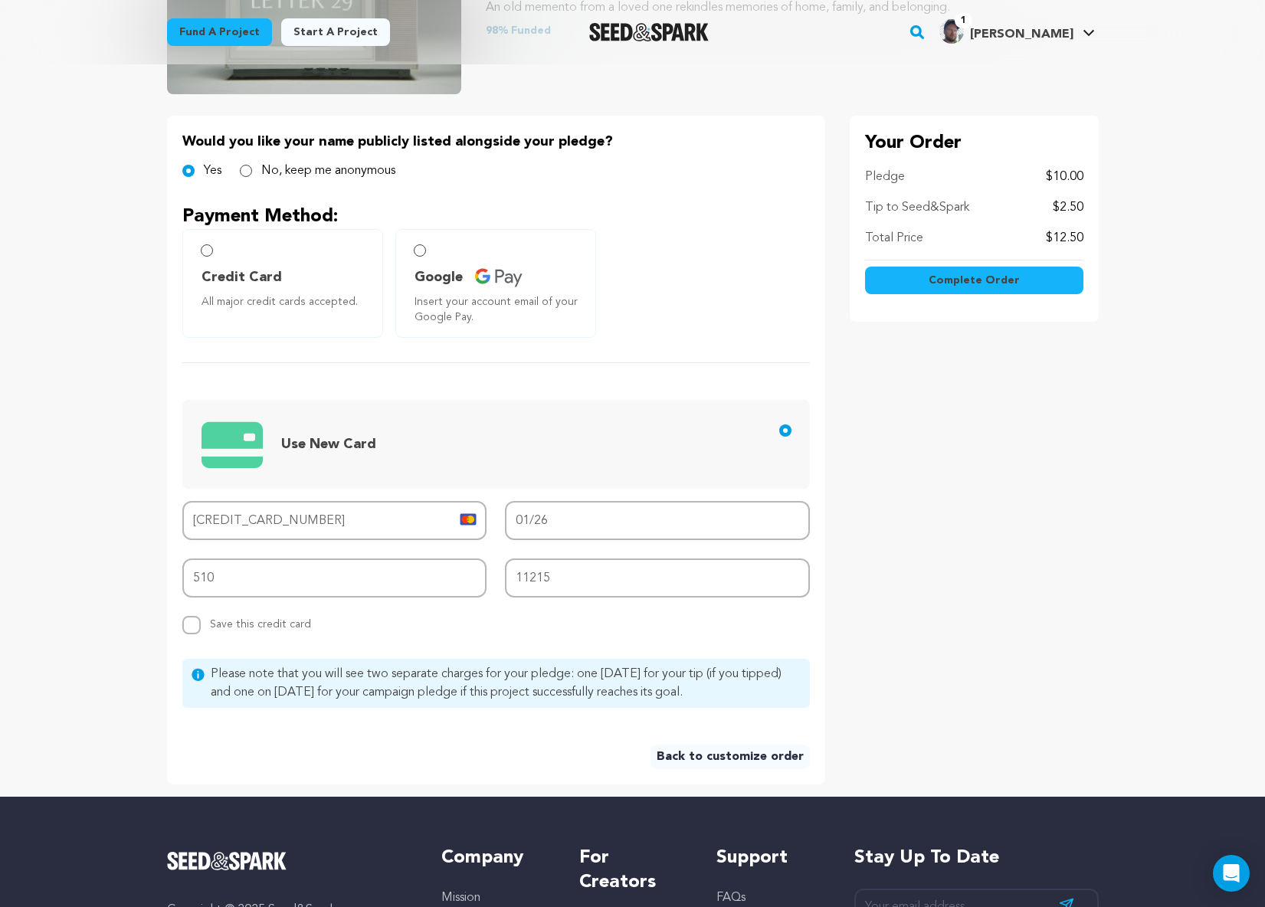
click at [977, 281] on span "Complete Order" at bounding box center [974, 280] width 91 height 15
